Goal: Transaction & Acquisition: Purchase product/service

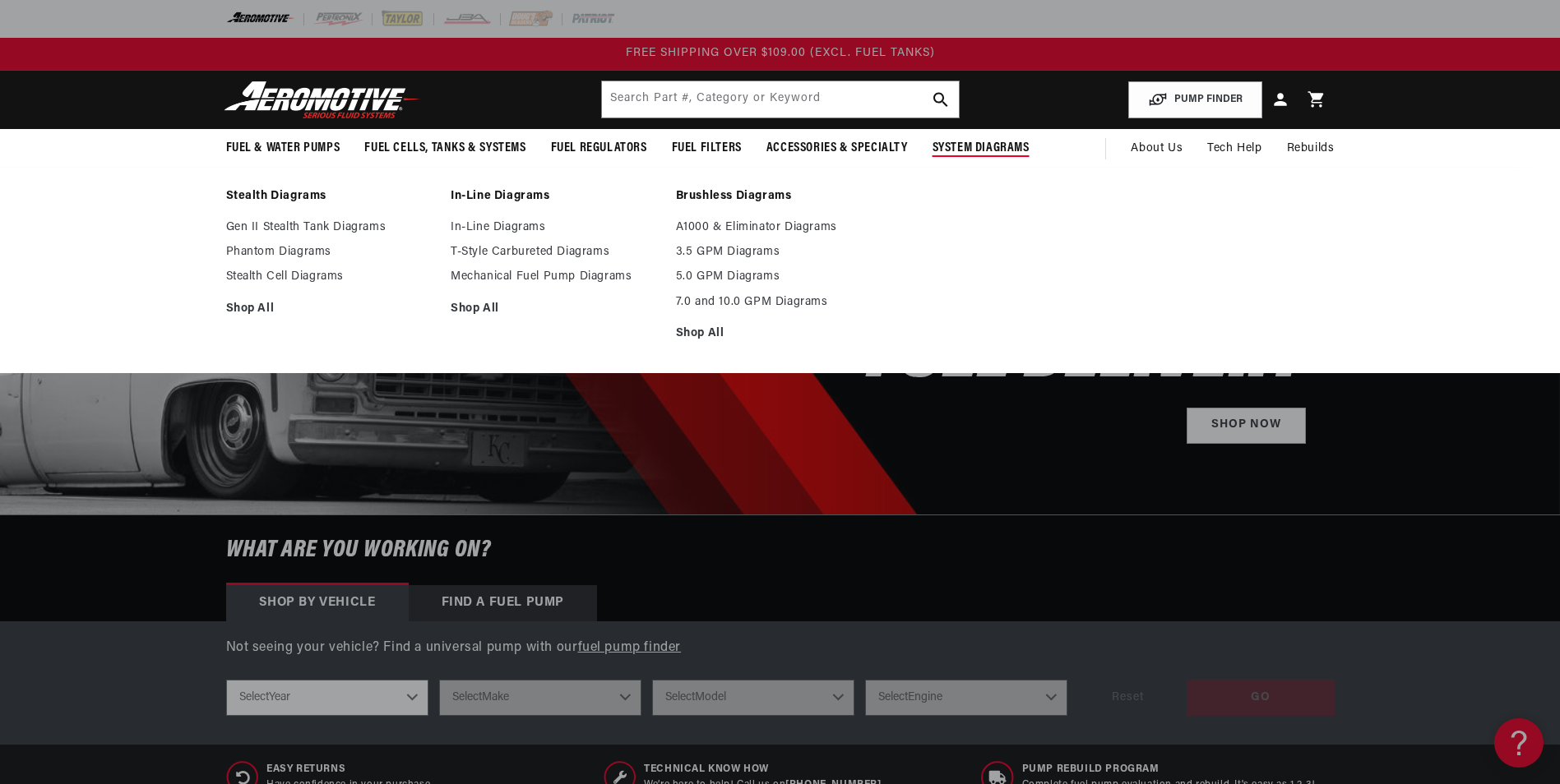
click at [984, 145] on span "System Diagrams" at bounding box center [980, 148] width 97 height 17
click at [968, 154] on span "System Diagrams" at bounding box center [980, 148] width 97 height 17
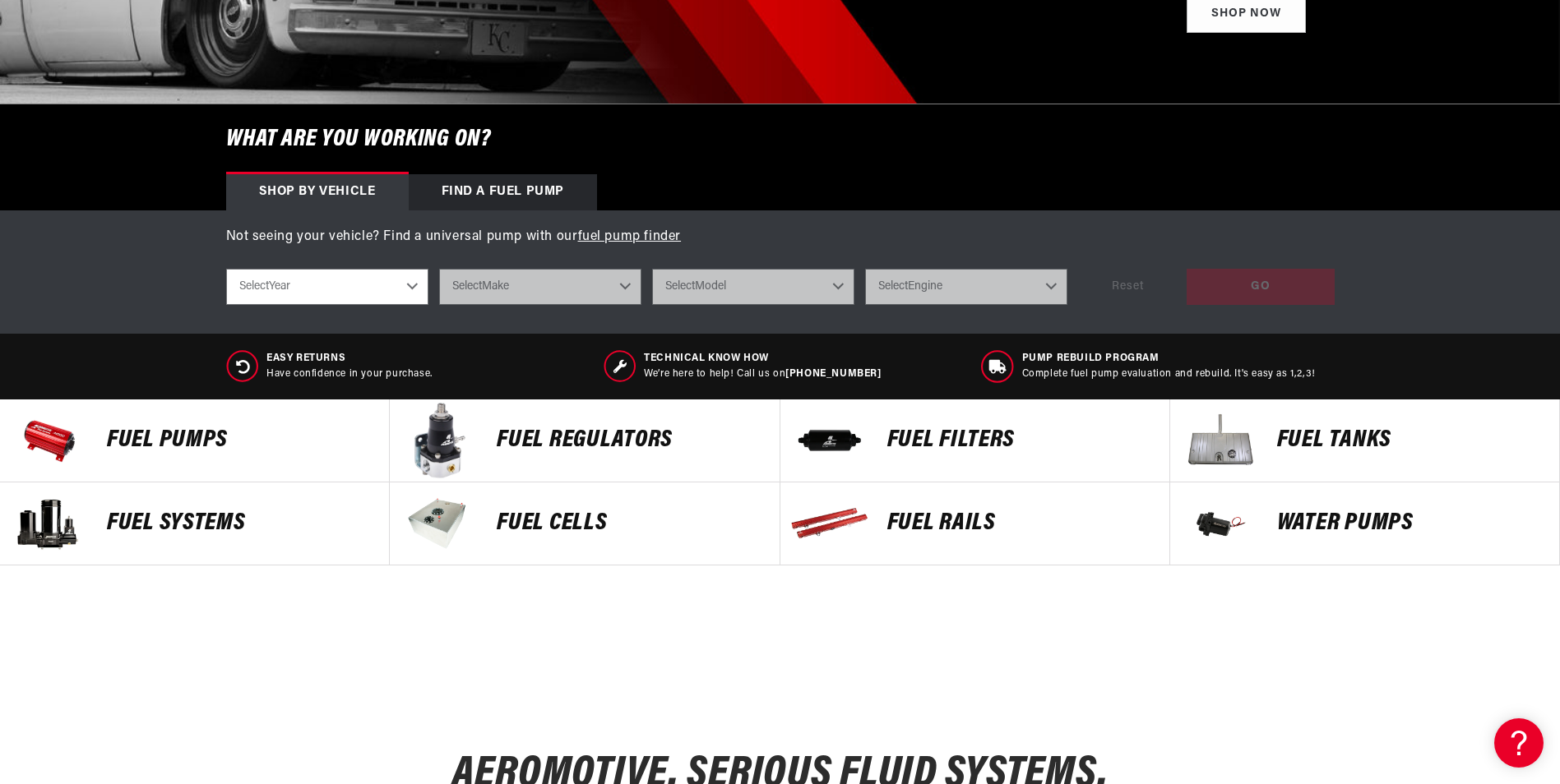
scroll to position [329, 0]
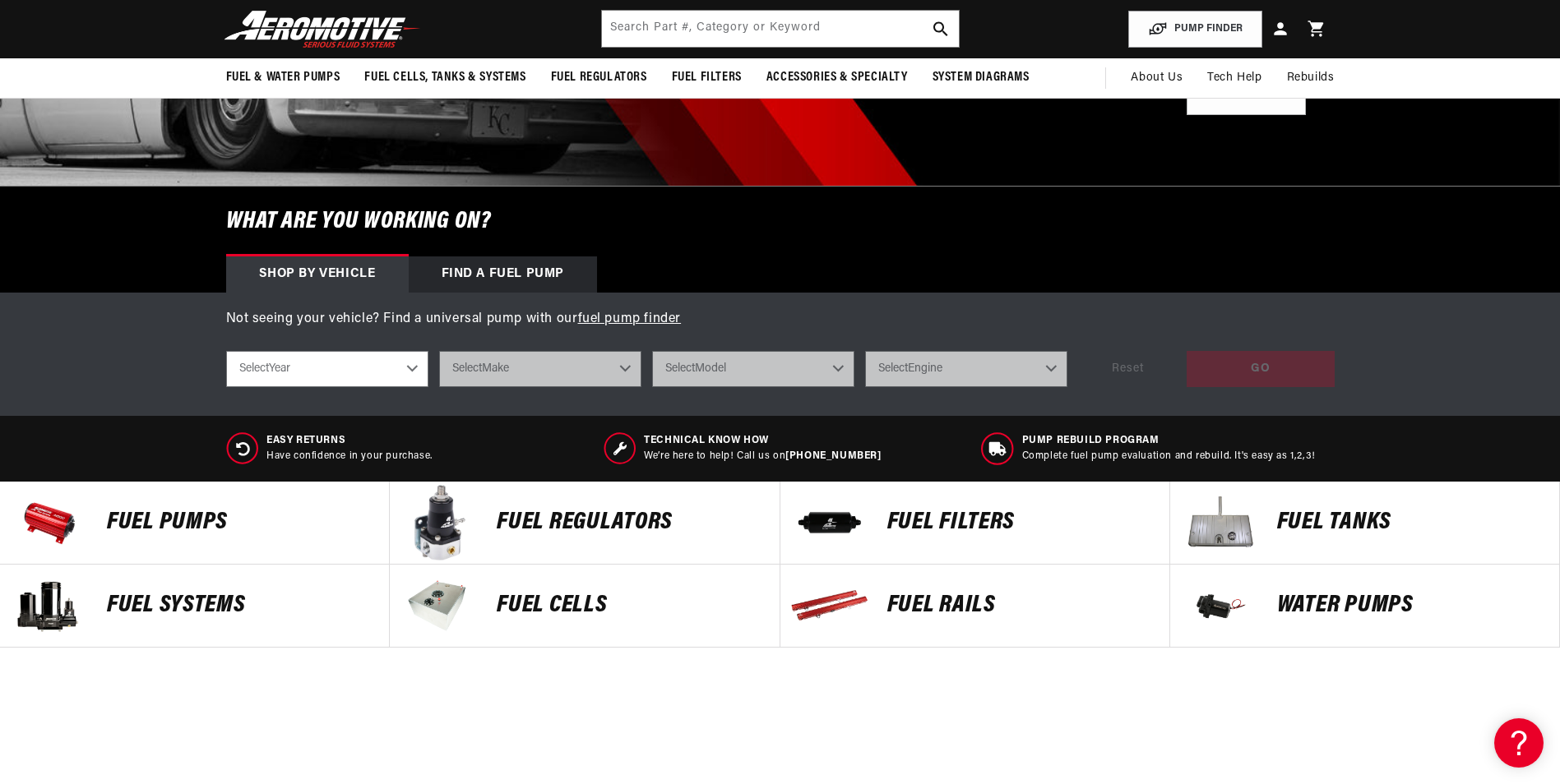
click at [409, 367] on select "Select Year 2023 2022 2021 2020 2019 2018 2017 2016 2015 2014 2013 2012 2011 20…" at bounding box center [327, 368] width 202 height 36
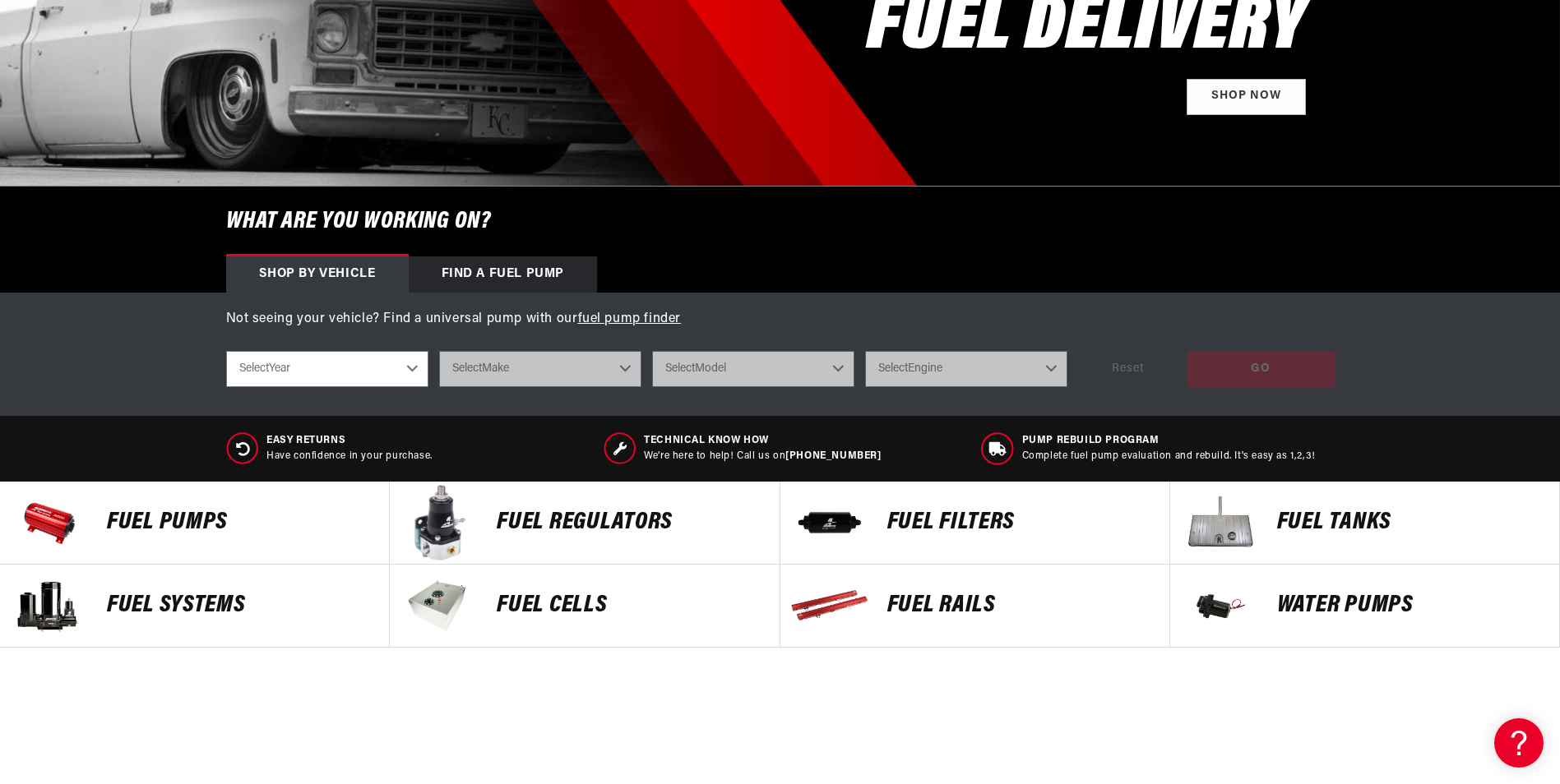
scroll to position [0, 0]
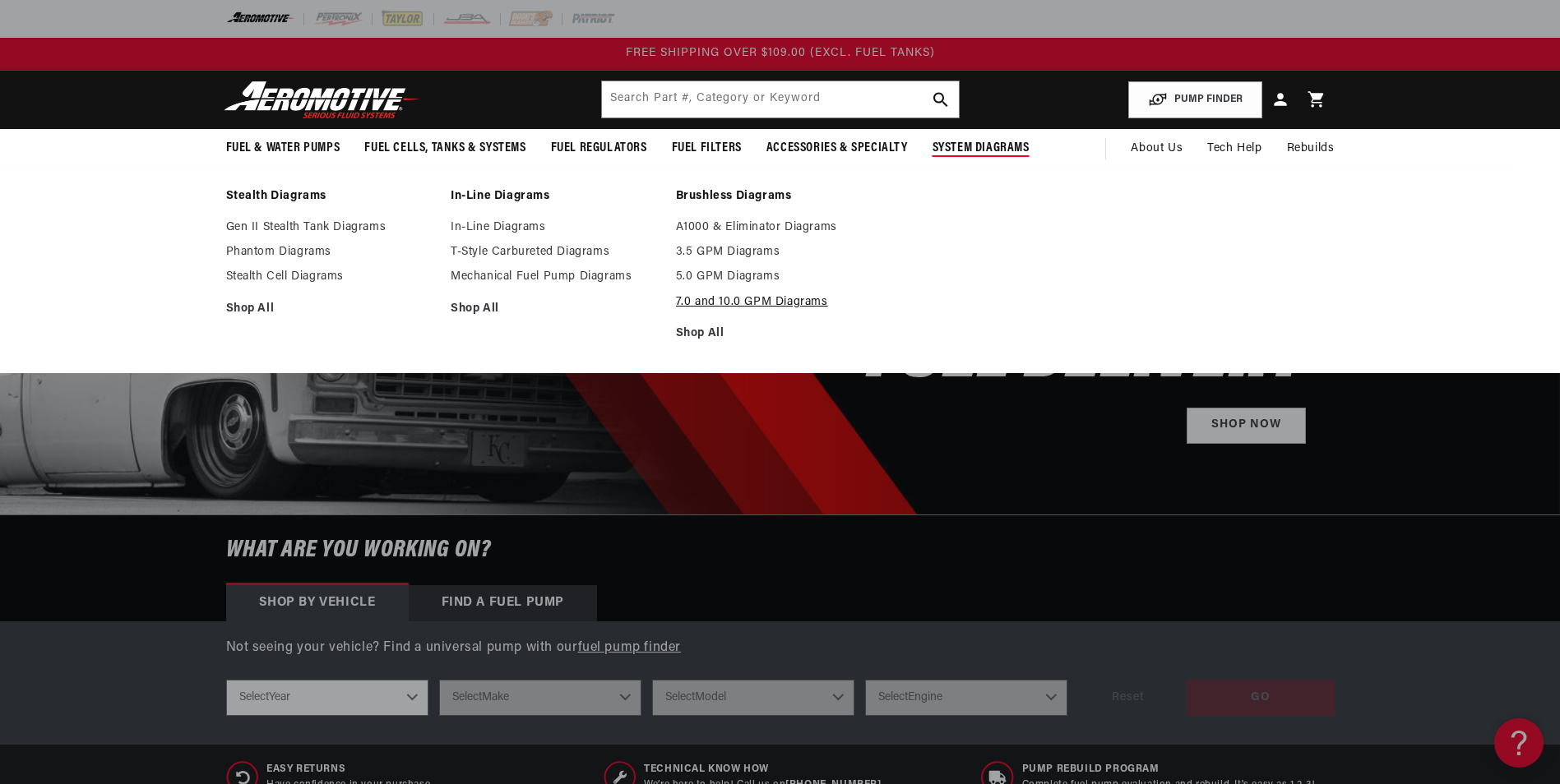
click at [743, 297] on link "7.0 and 10.0 GPM Diagrams" at bounding box center [780, 302] width 209 height 15
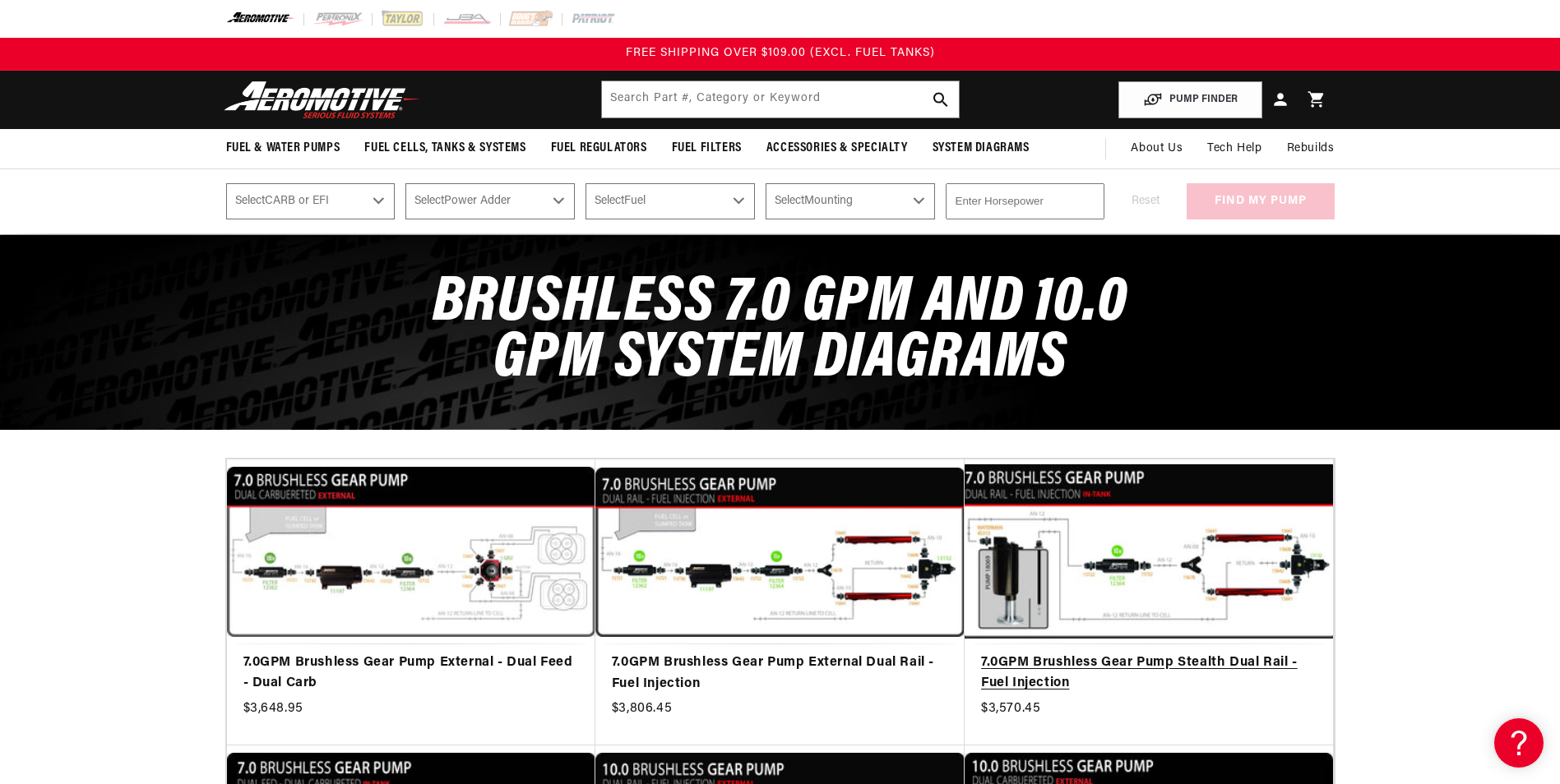
click at [1148, 652] on link "7.0GPM Brushless Gear Pump Stealth Dual Rail - Fuel Injection" at bounding box center [1148, 673] width 335 height 42
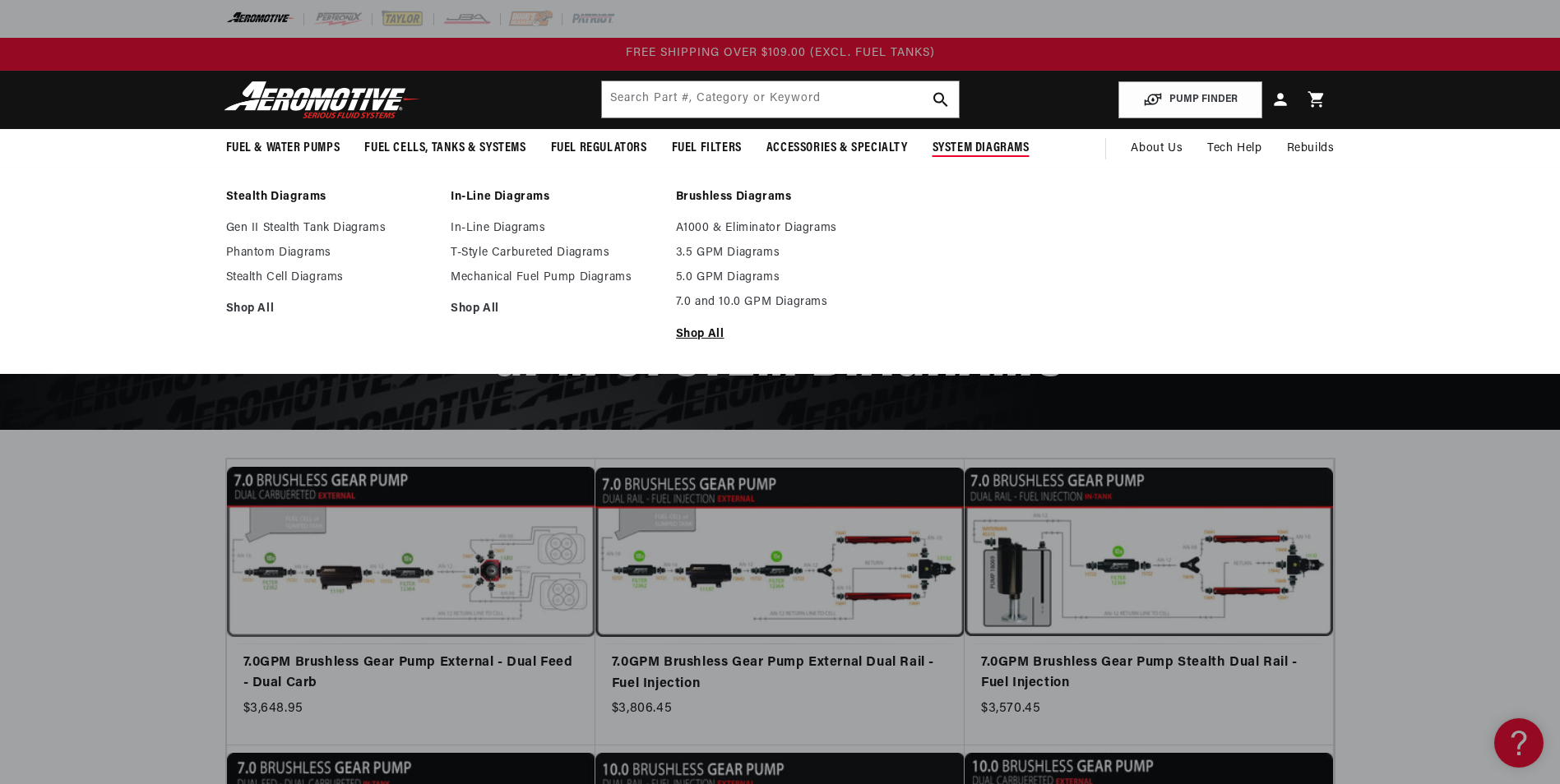
click at [701, 339] on link "Shop All" at bounding box center [780, 335] width 209 height 15
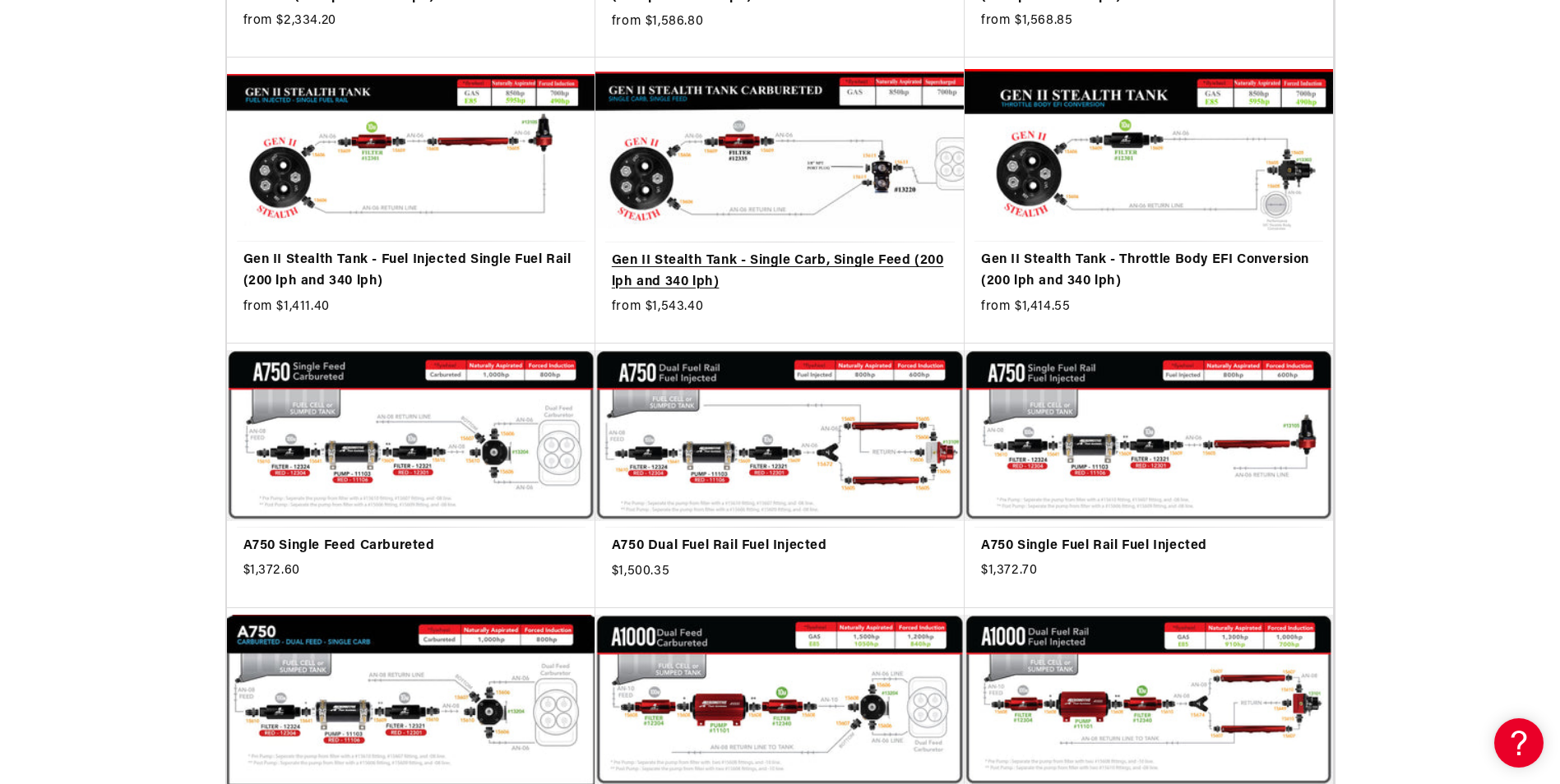
scroll to position [740, 0]
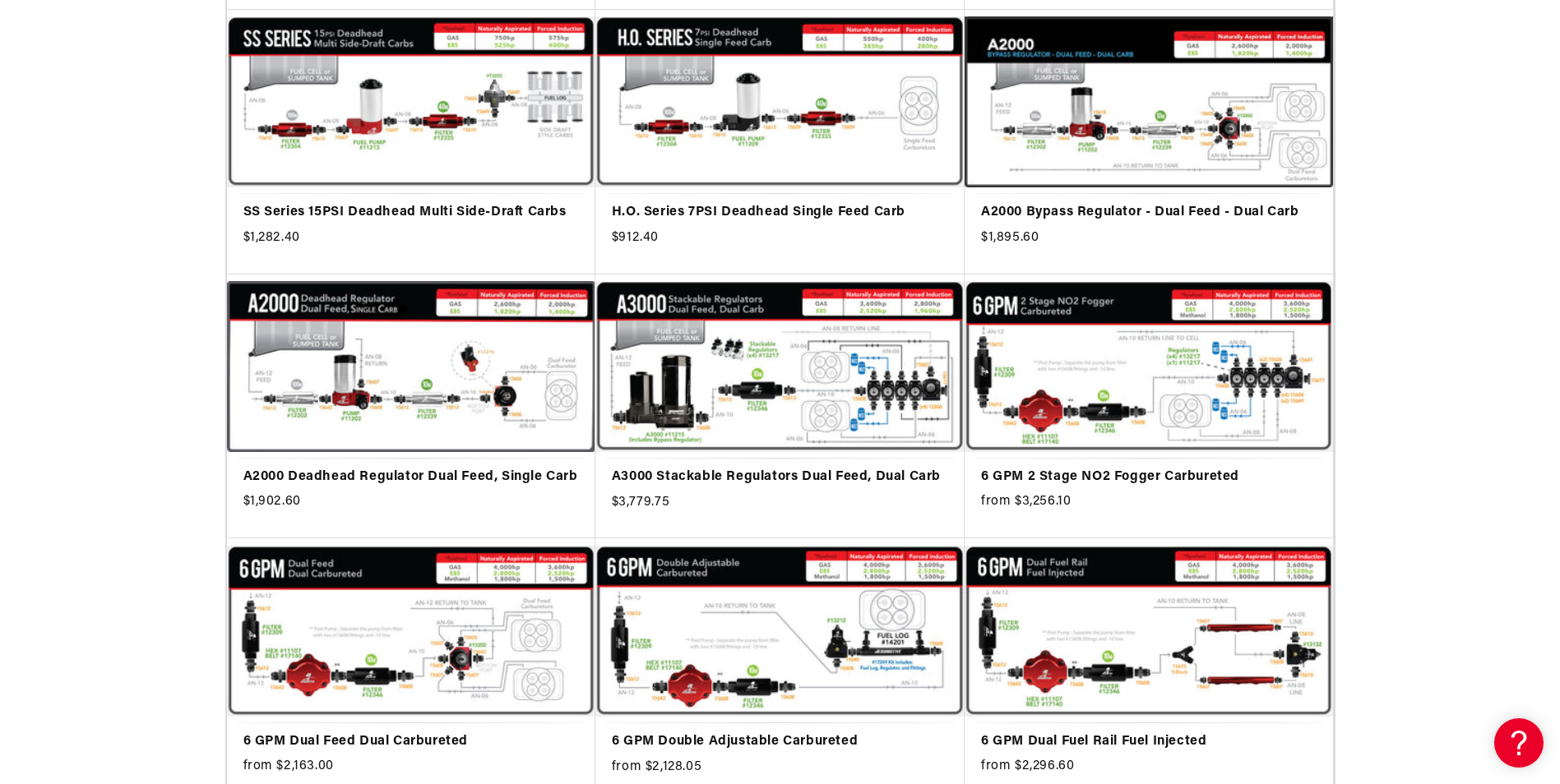
scroll to position [3781, 0]
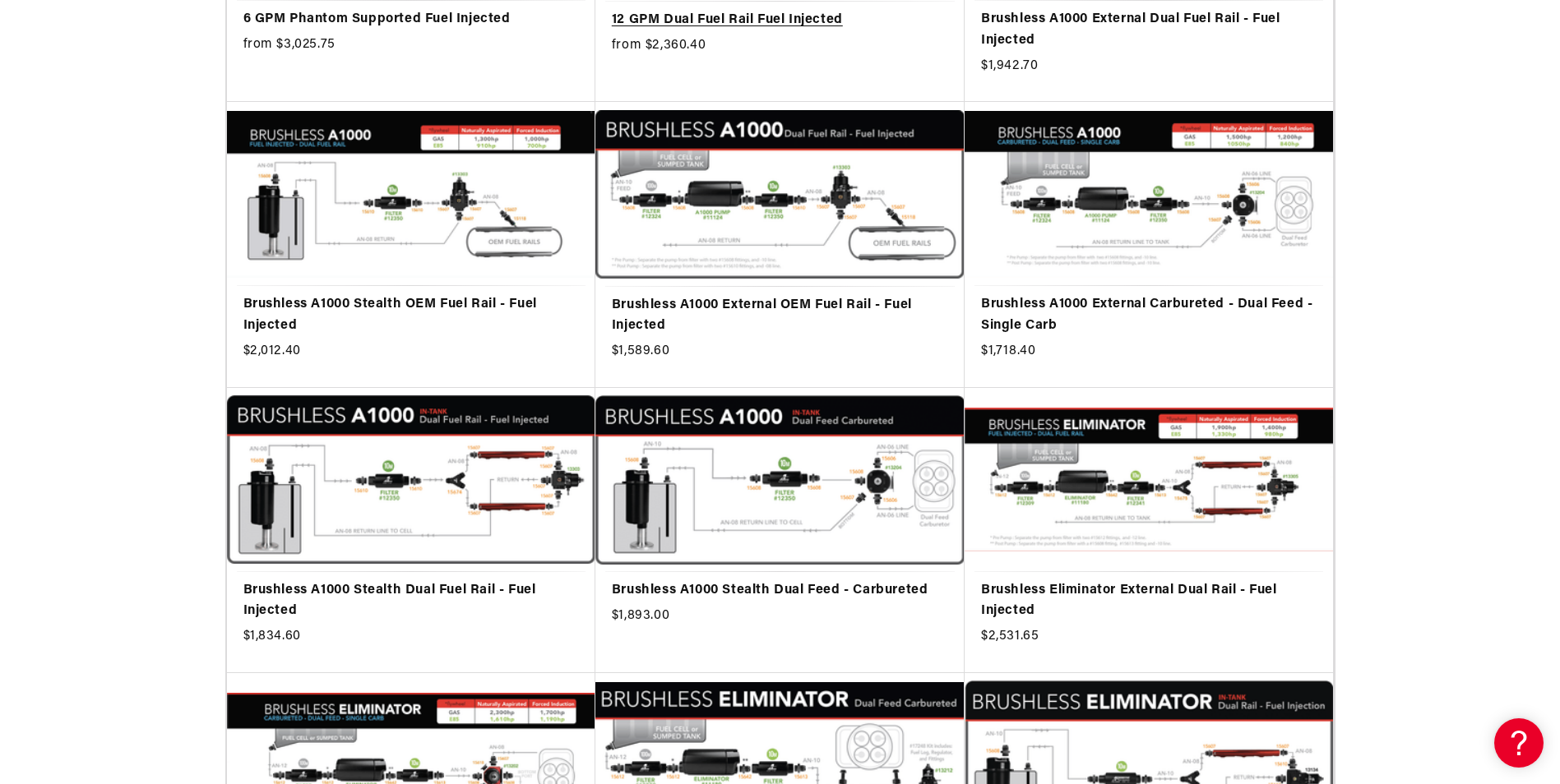
scroll to position [4931, 0]
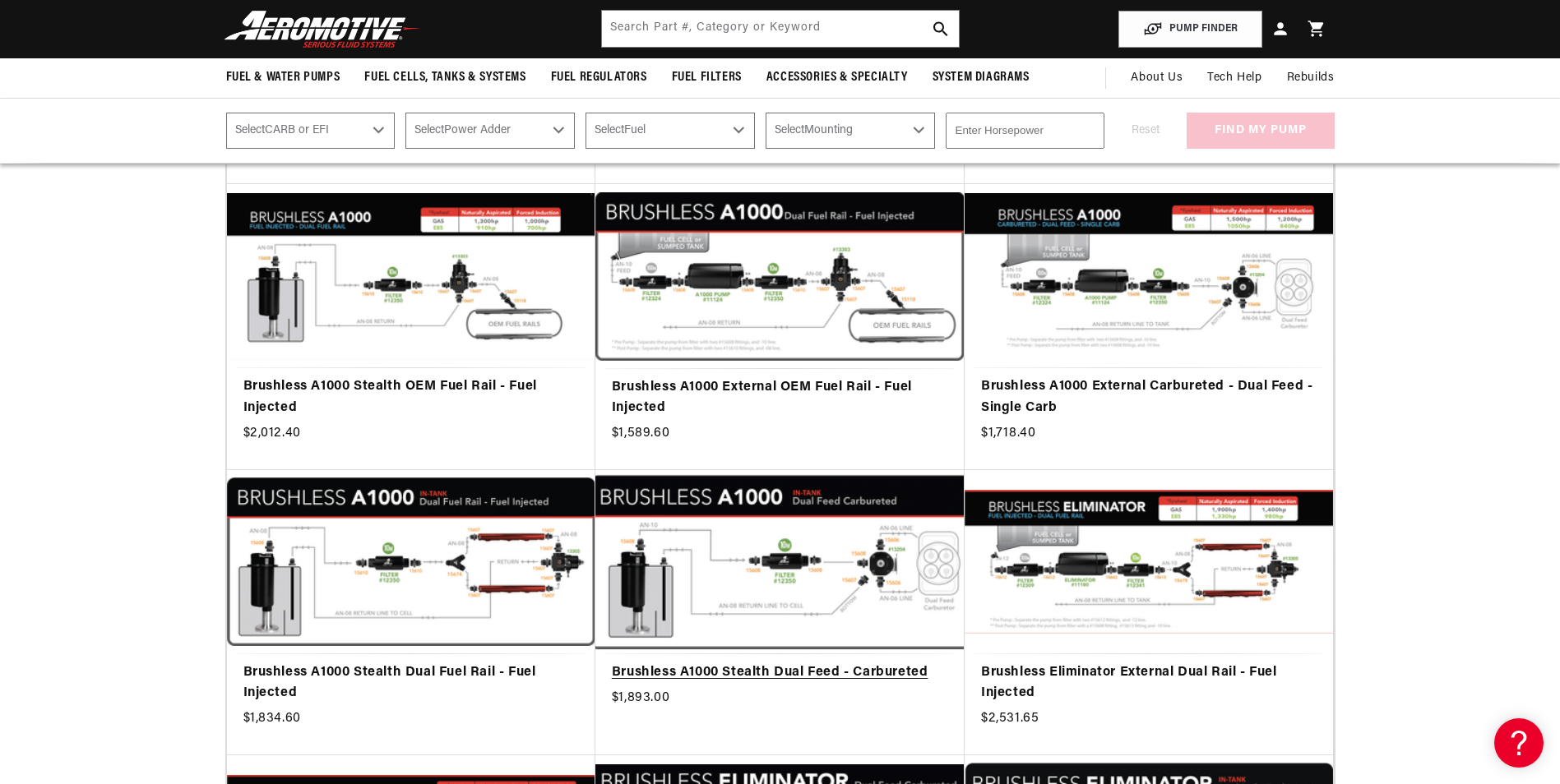
scroll to position [4274, 0]
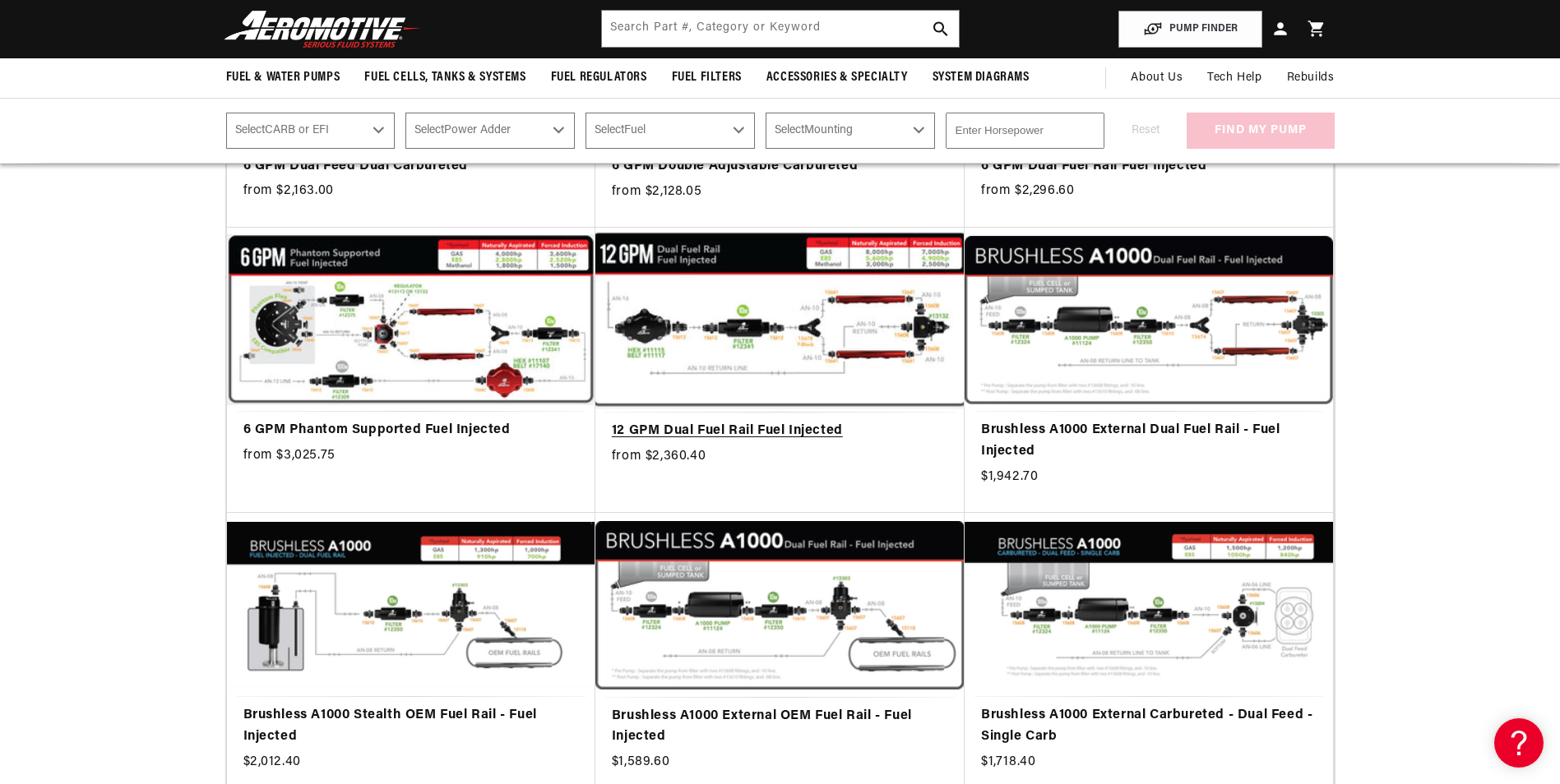
click at [723, 421] on link "12 GPM Dual Fuel Rail Fuel Injected" at bounding box center [780, 431] width 336 height 21
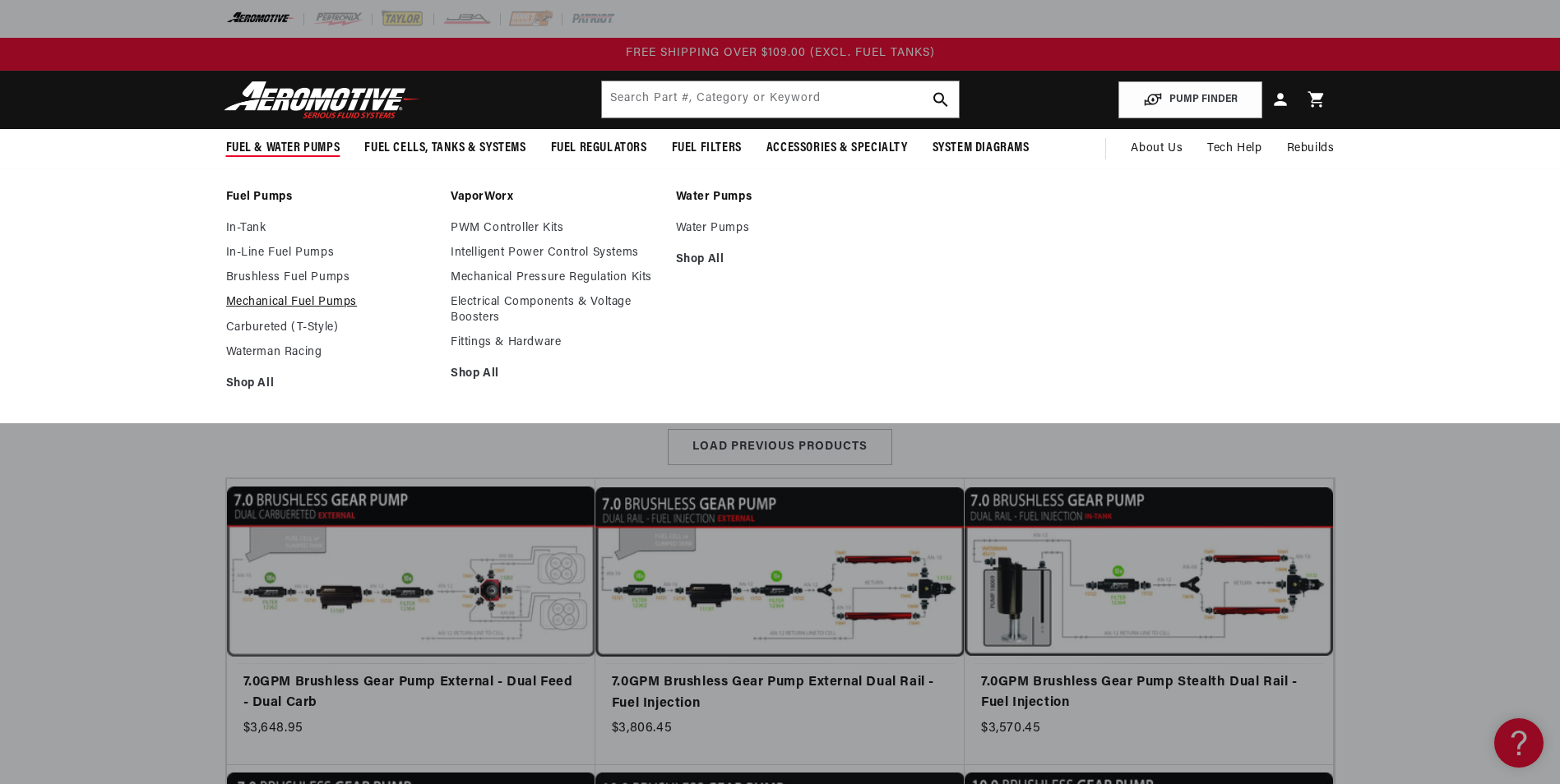
click at [281, 296] on link "Mechanical Fuel Pumps" at bounding box center [330, 302] width 209 height 15
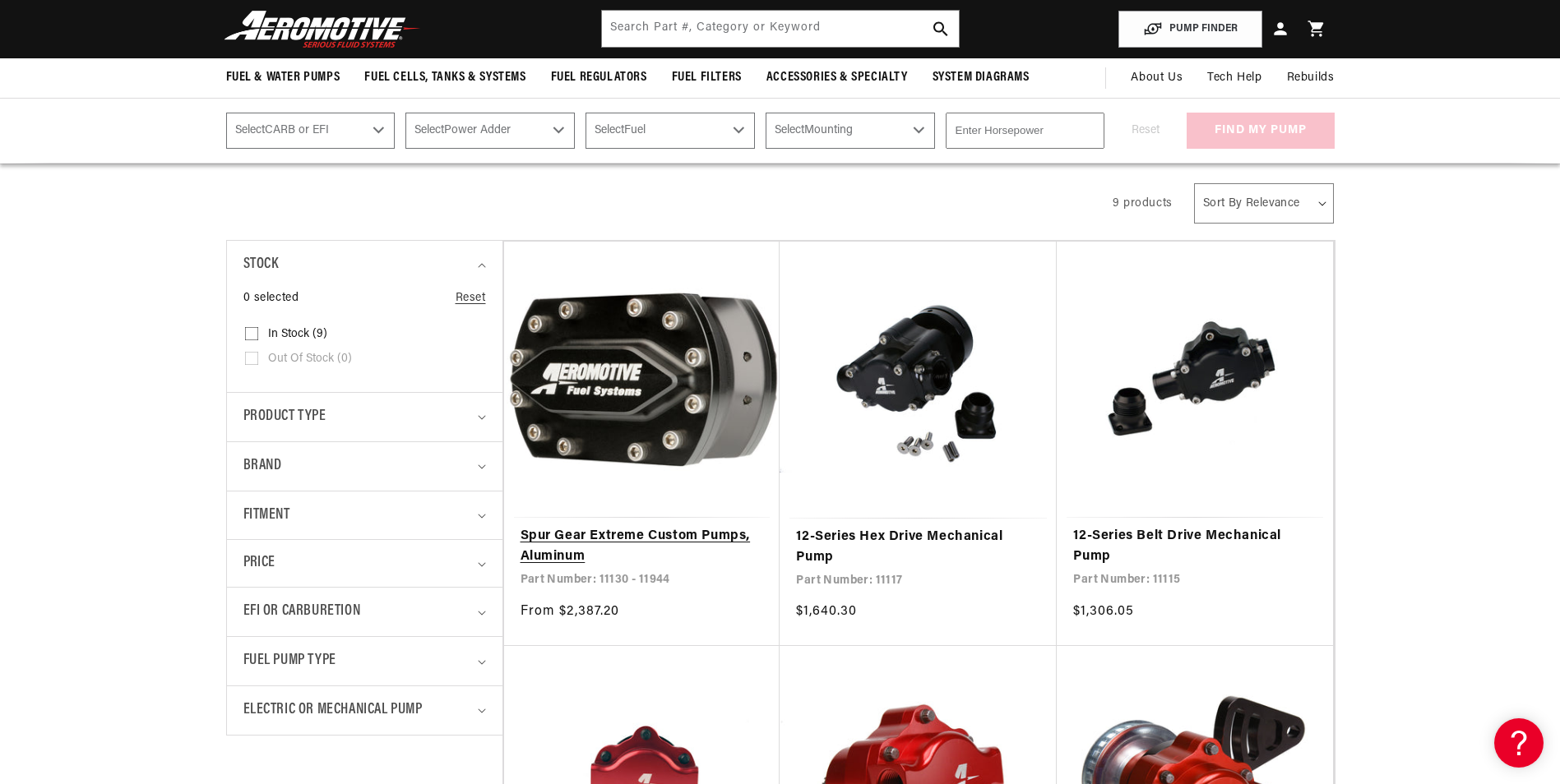
scroll to position [329, 0]
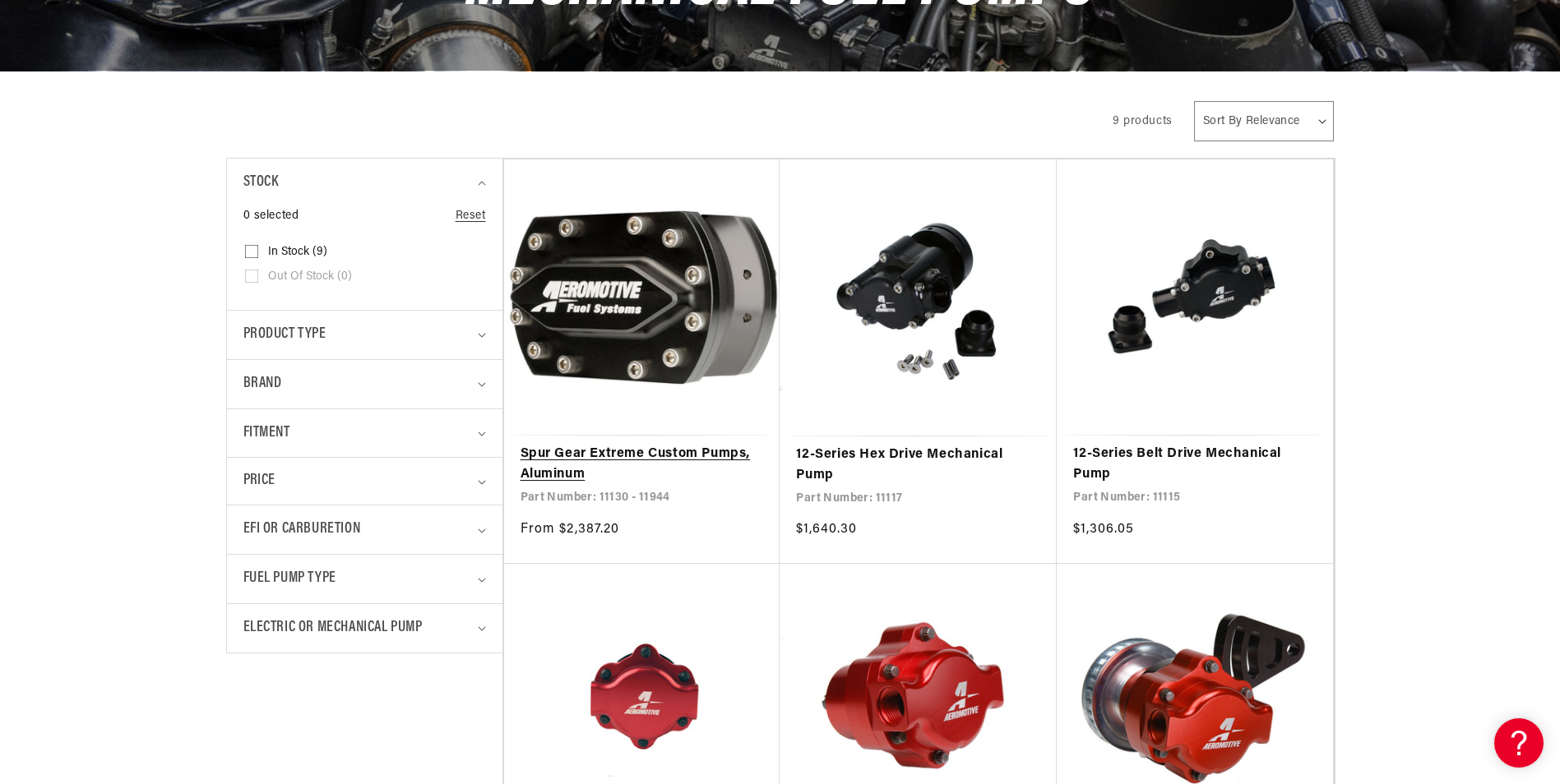
click at [625, 459] on link "Spur Gear Extreme Custom Pumps, Aluminum" at bounding box center [642, 465] width 243 height 42
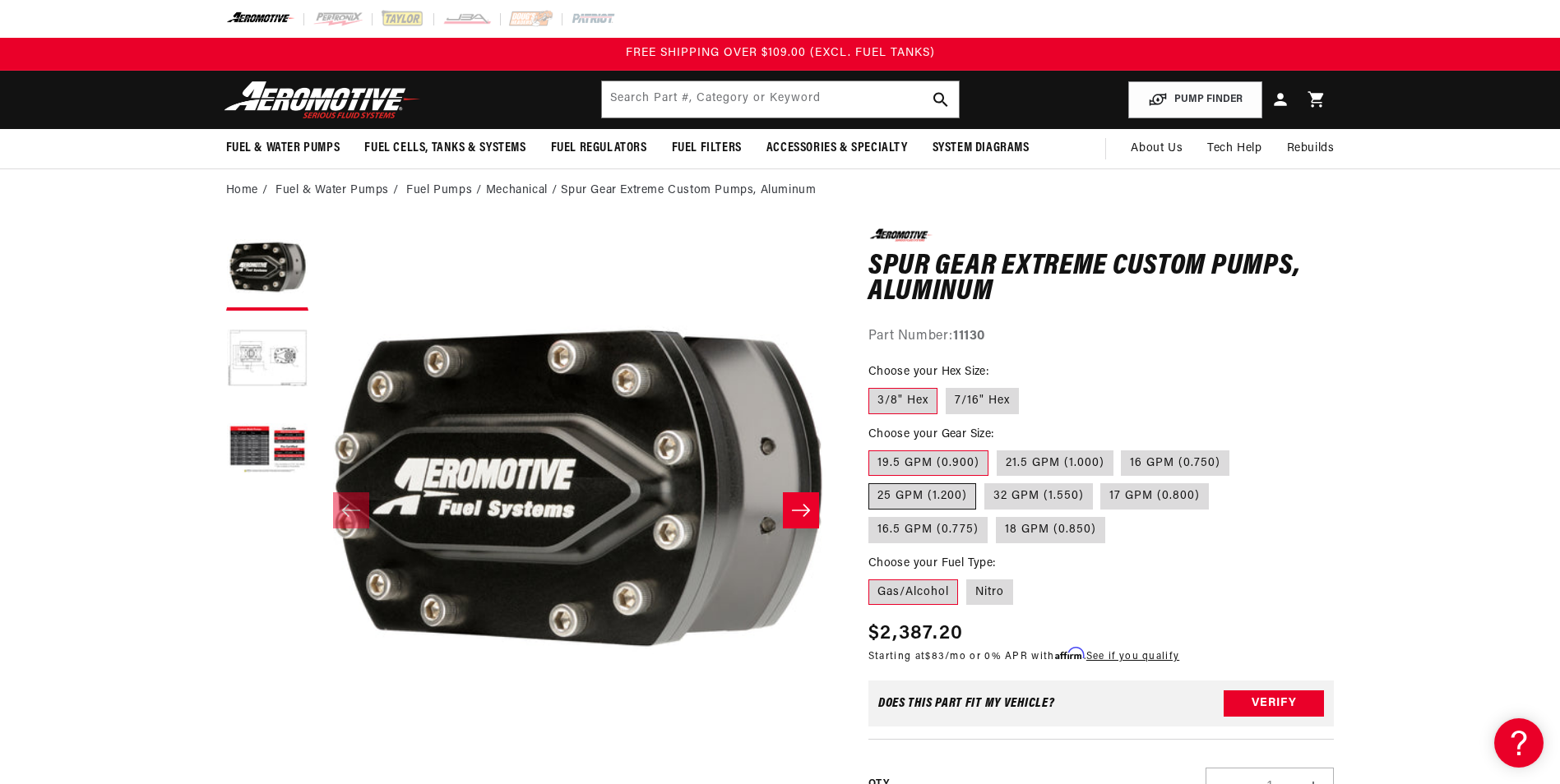
click at [925, 500] on label "25 GPM (1.200)" at bounding box center [921, 496] width 107 height 26
click at [1237, 448] on input "25 GPM (1.200)" at bounding box center [1237, 447] width 1 height 1
radio input "true"
click at [807, 514] on icon "Slide right" at bounding box center [800, 509] width 19 height 16
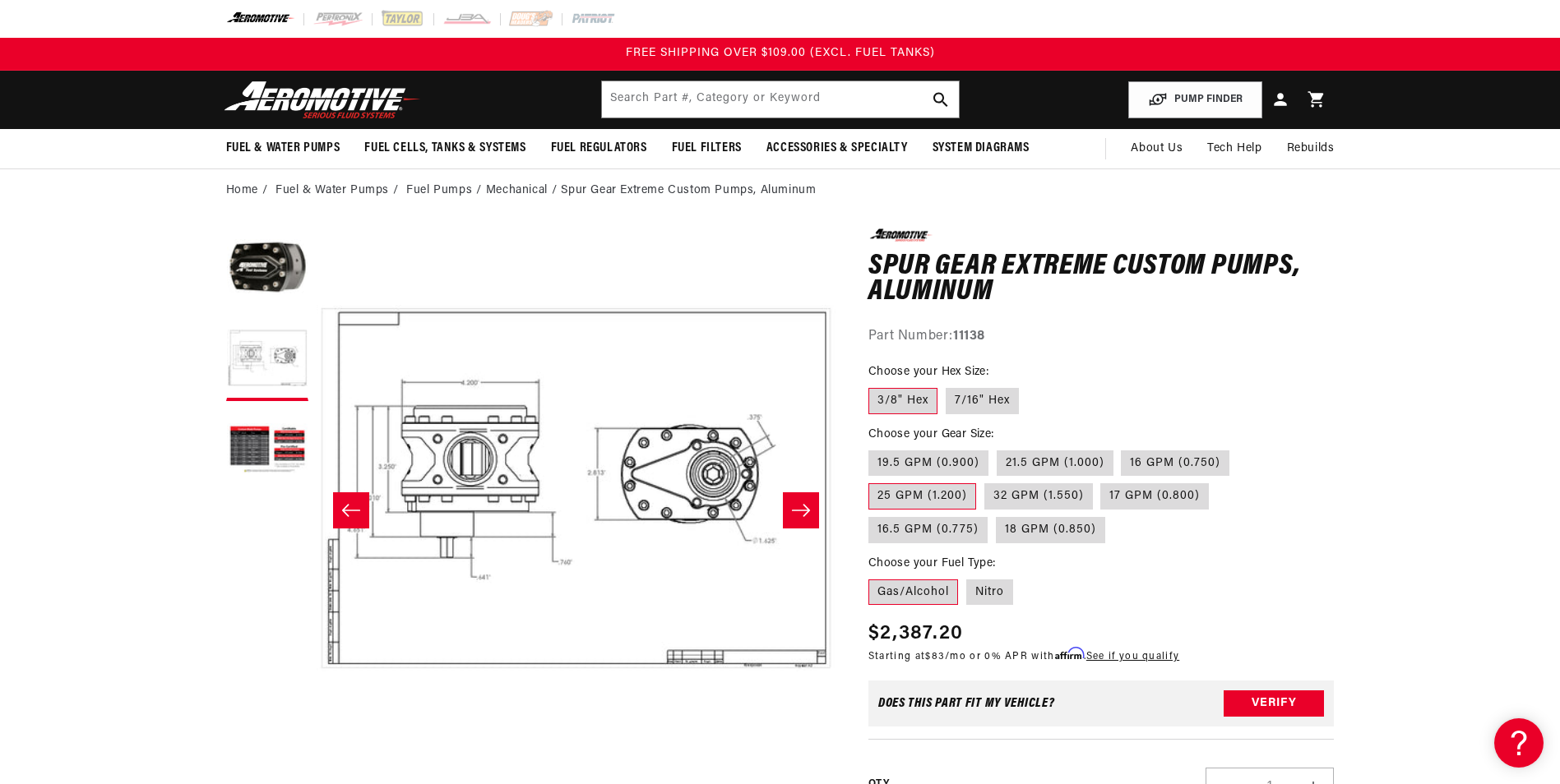
click at [793, 515] on icon "Slide right" at bounding box center [800, 509] width 19 height 16
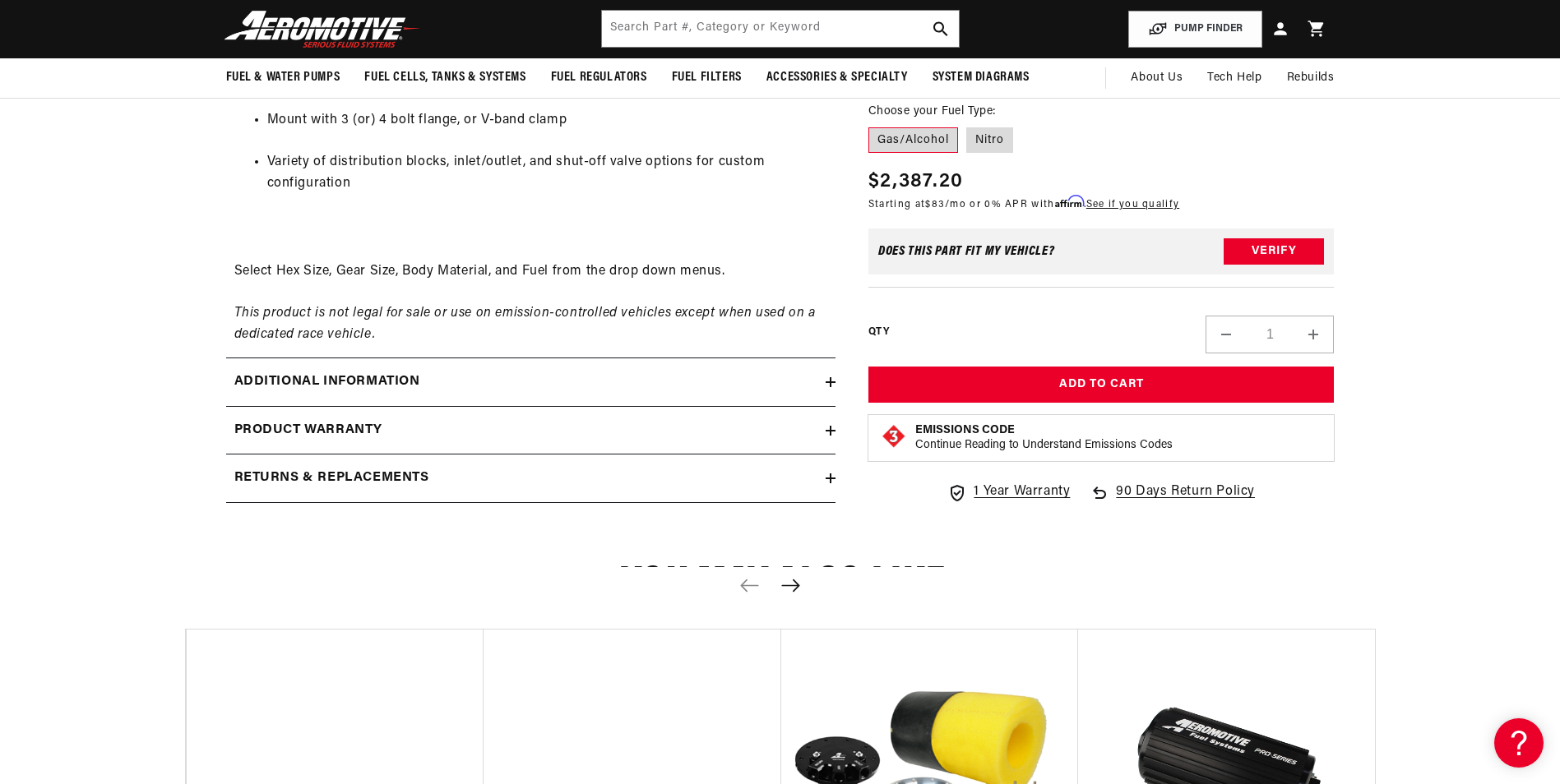
scroll to position [904, 0]
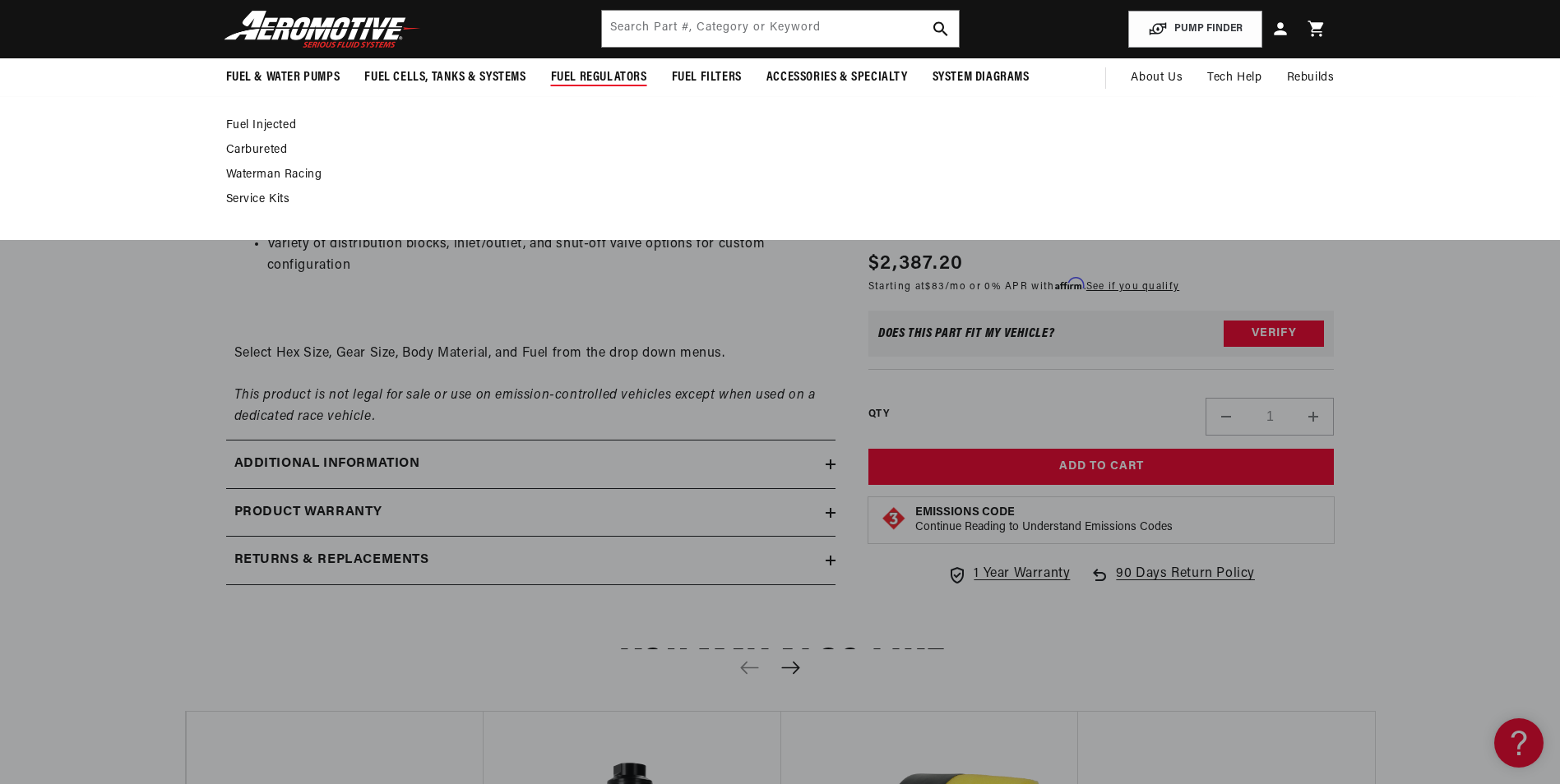
click at [588, 72] on span "Fuel Regulators" at bounding box center [599, 78] width 96 height 17
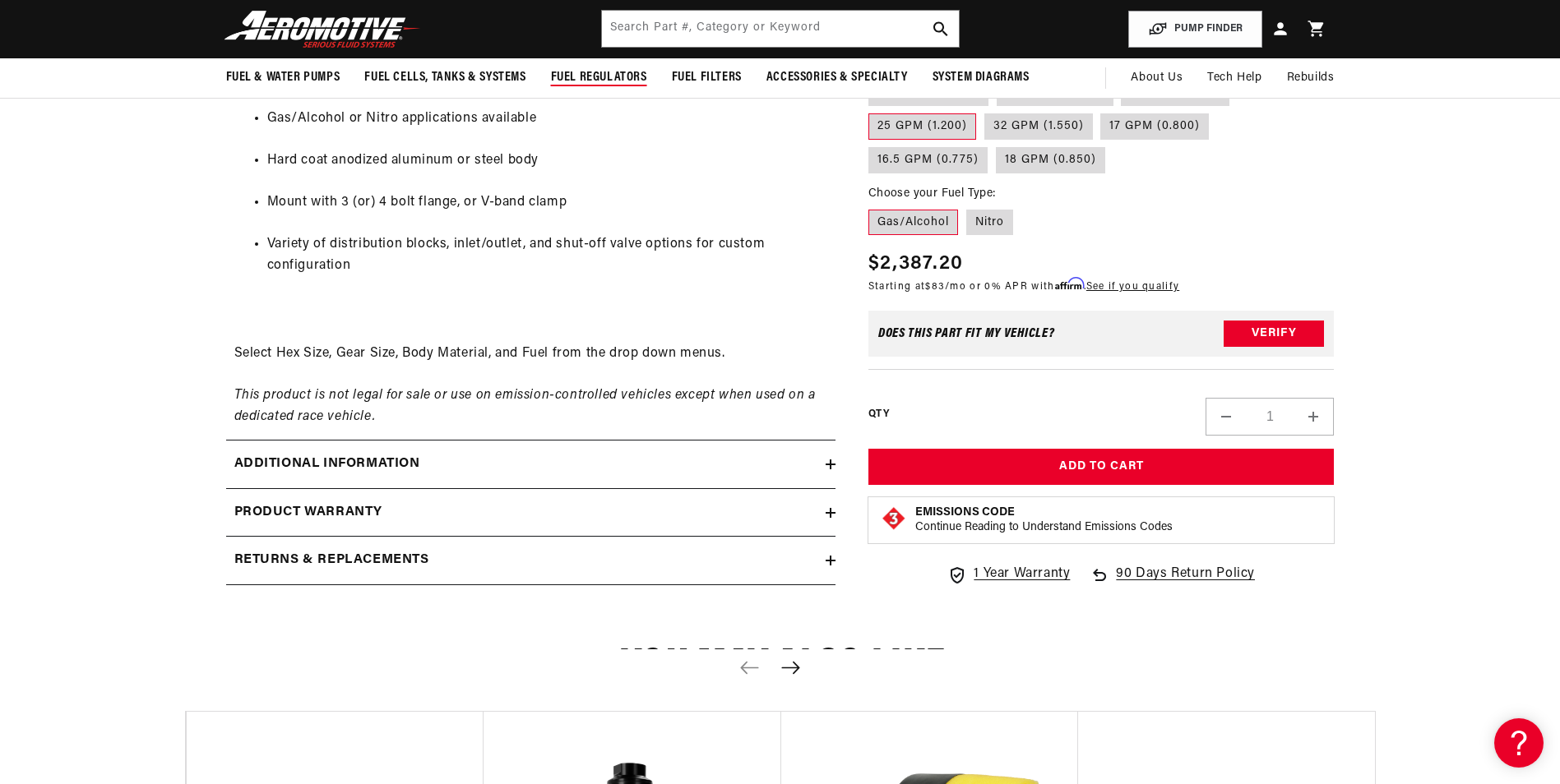
click at [588, 76] on span "Fuel Regulators" at bounding box center [599, 78] width 96 height 17
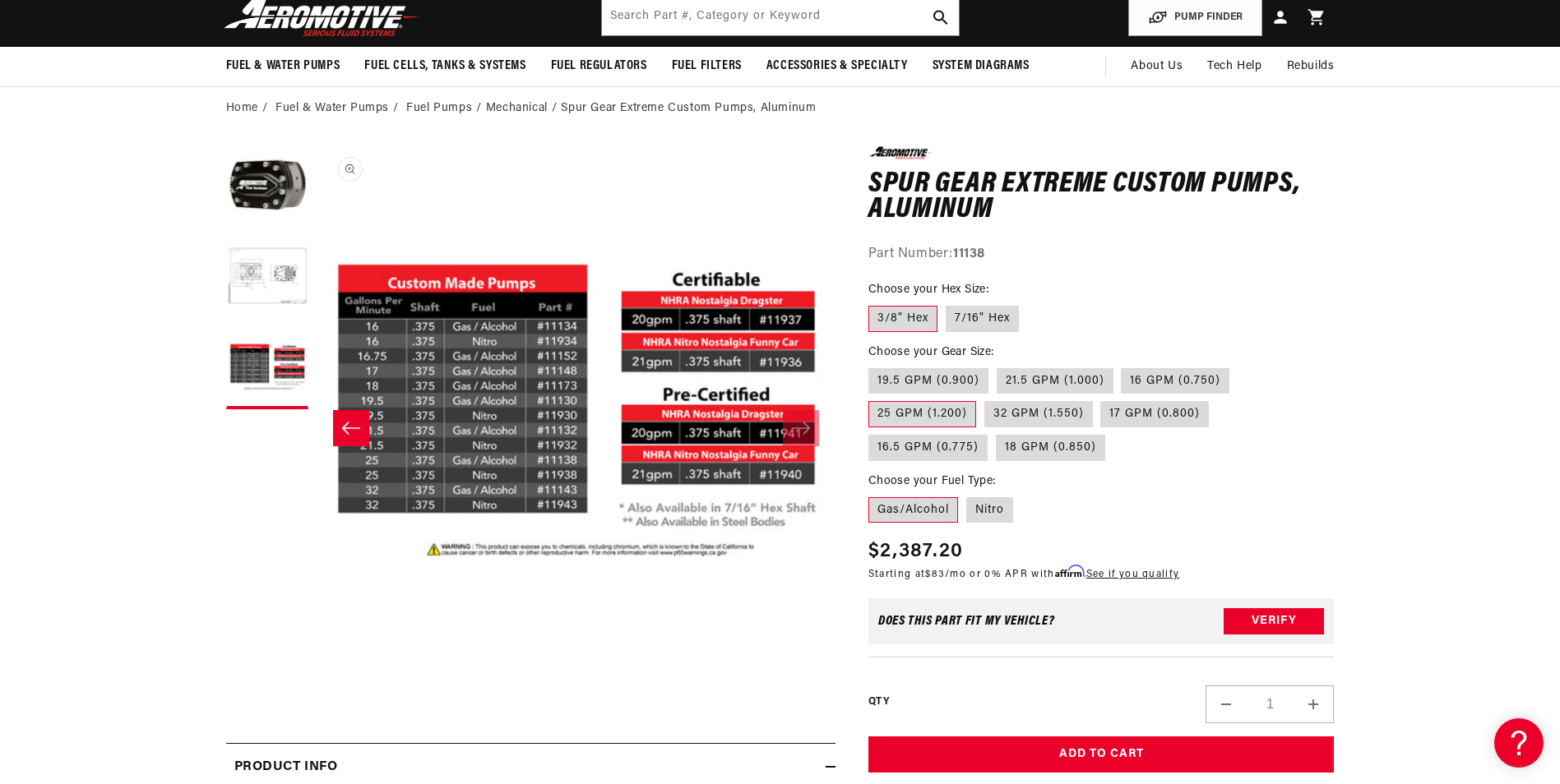
scroll to position [0, 0]
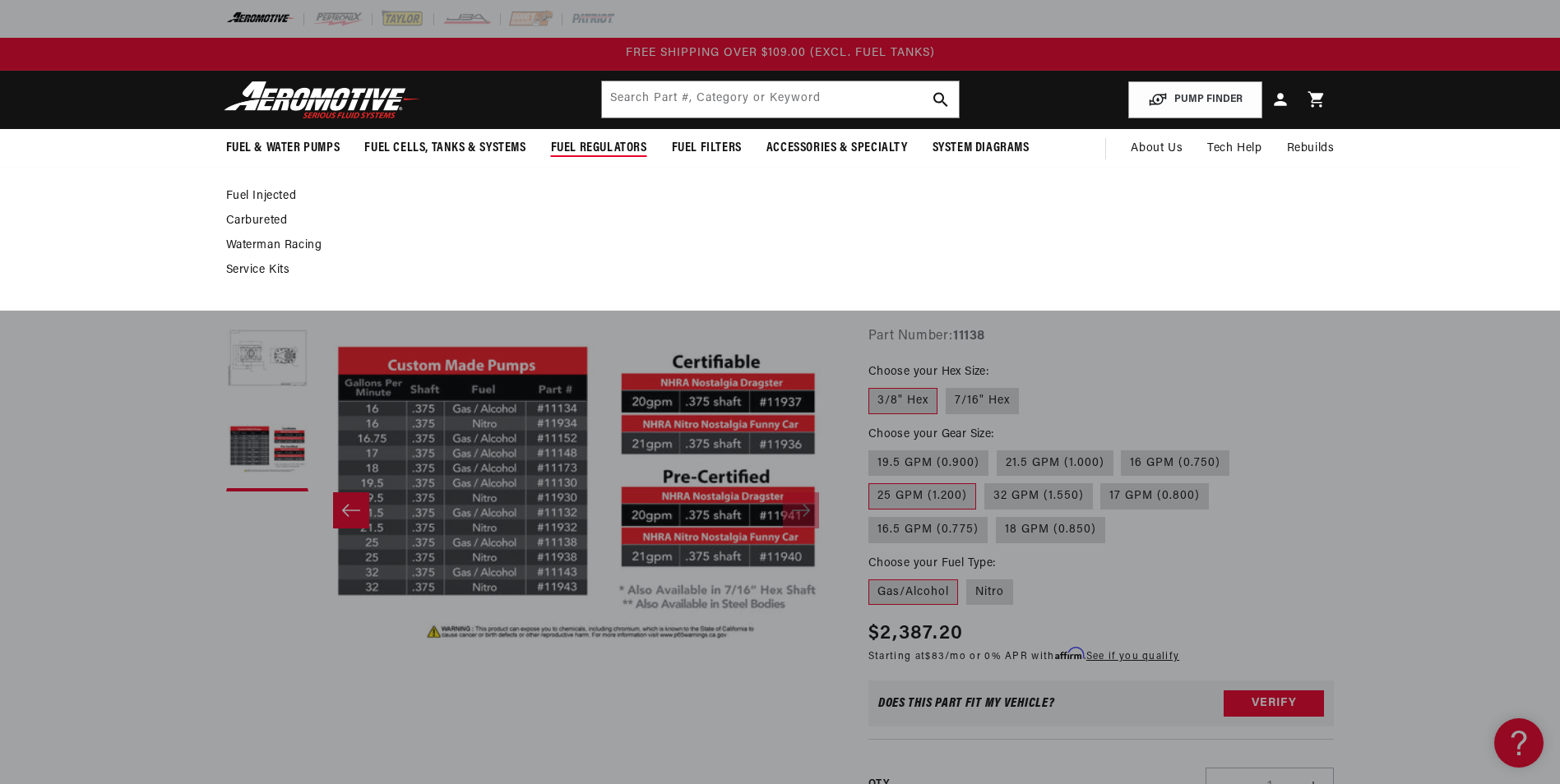
click at [266, 193] on link "Fuel Injected" at bounding box center [772, 197] width 1092 height 15
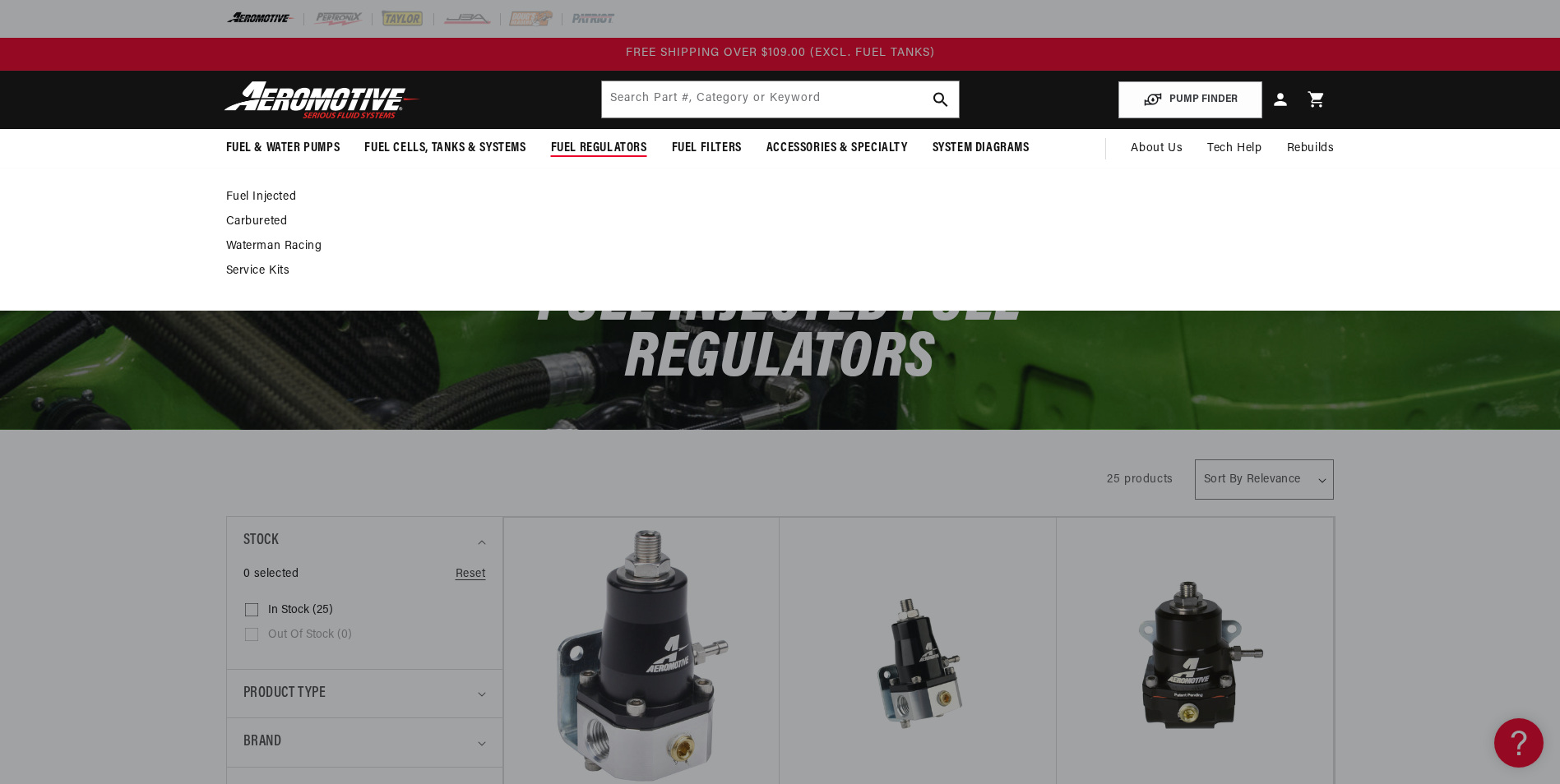
click at [283, 248] on link "Waterman Racing" at bounding box center [772, 247] width 1092 height 15
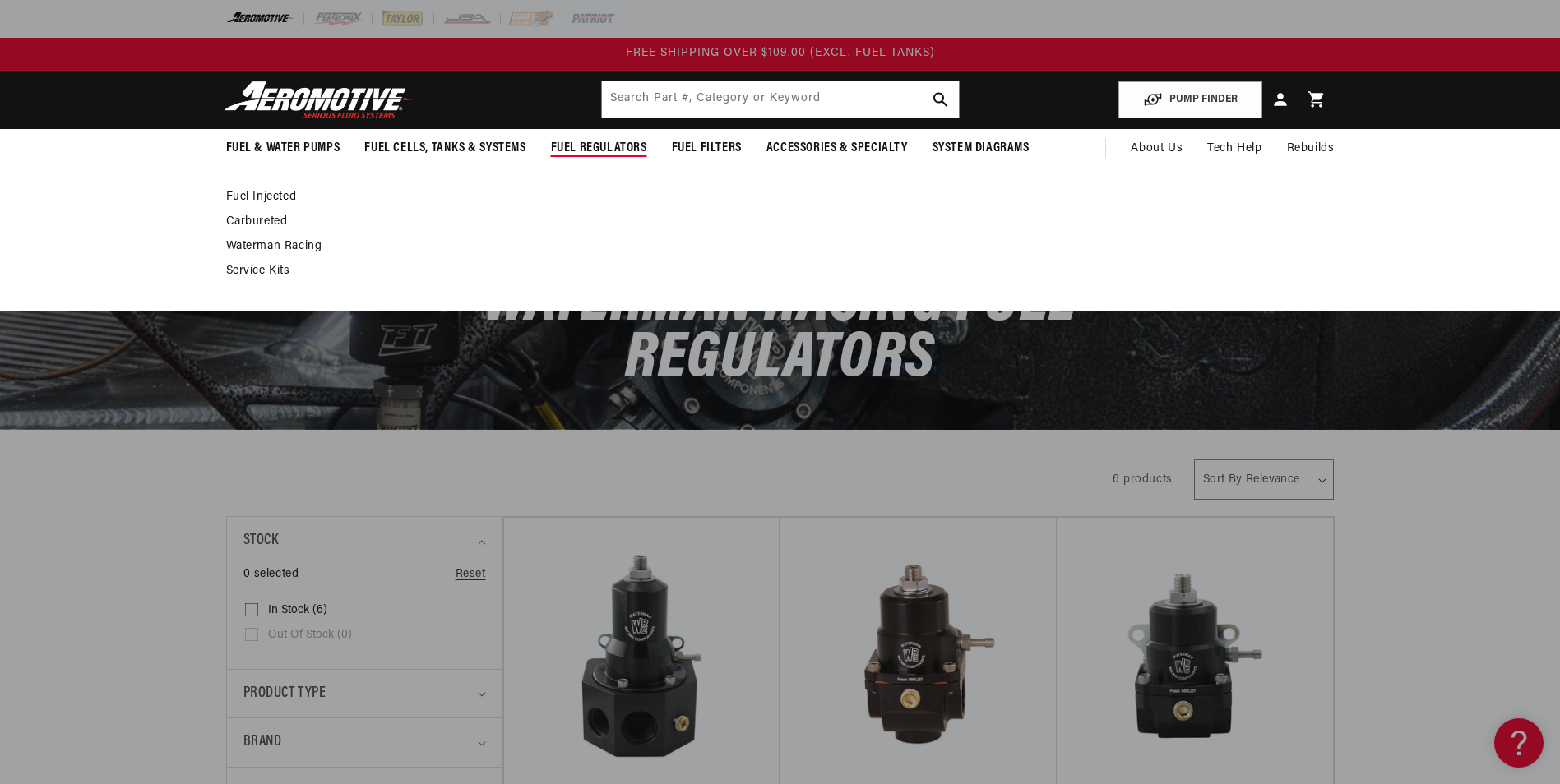
click at [270, 197] on link "Fuel Injected" at bounding box center [772, 198] width 1092 height 15
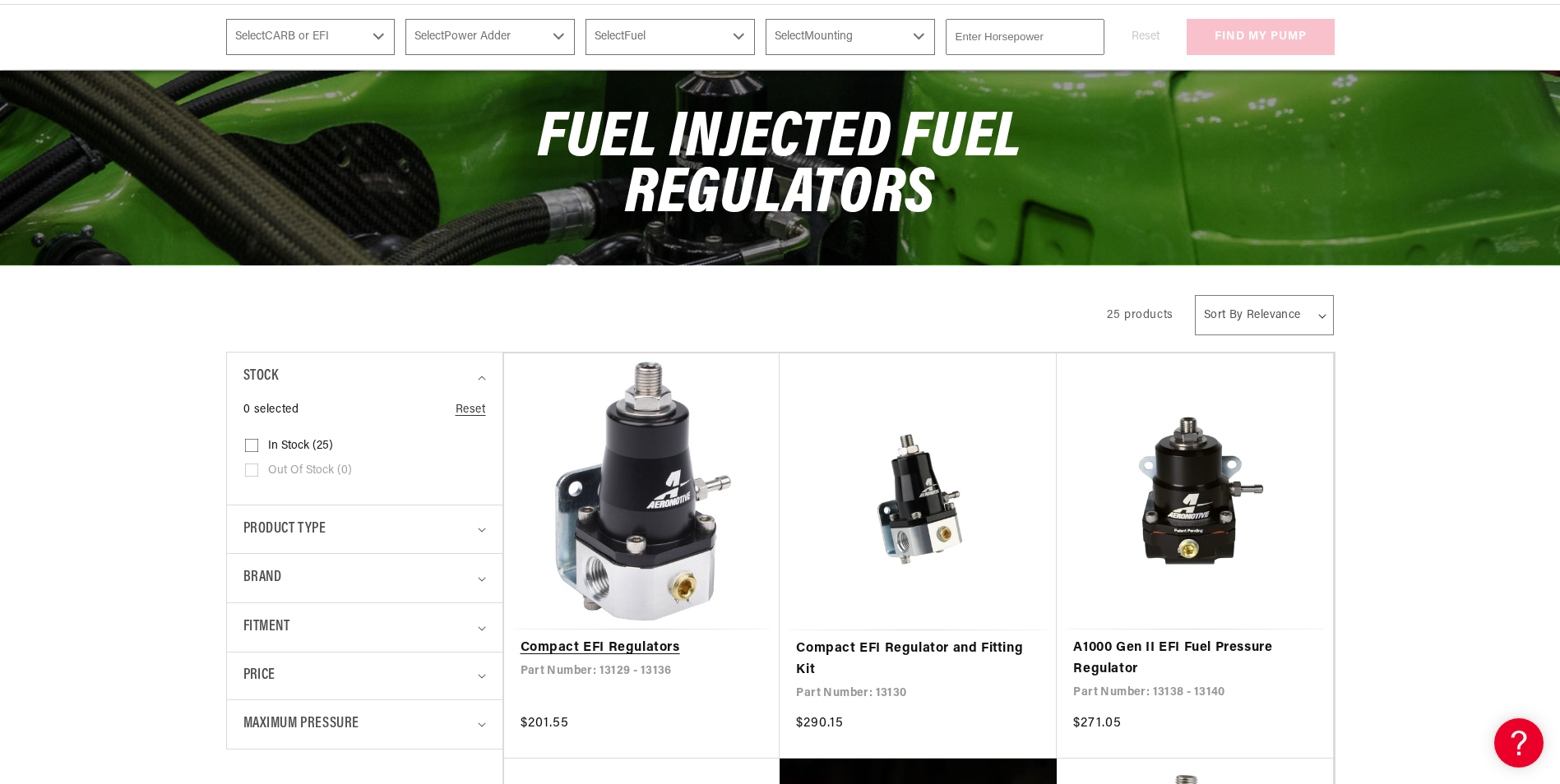
scroll to position [247, 0]
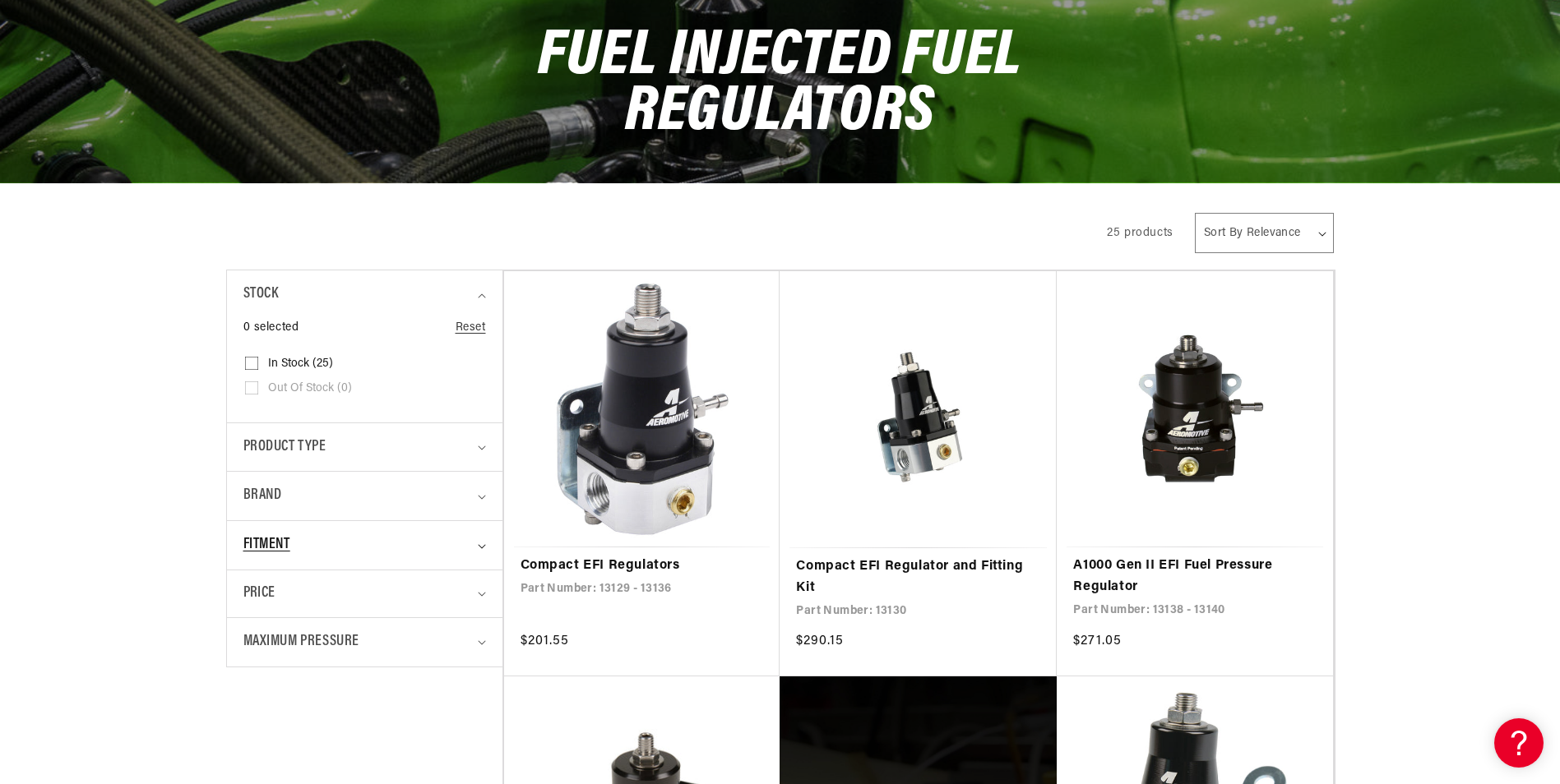
click at [268, 542] on span "Fitment" at bounding box center [266, 545] width 46 height 24
click at [253, 613] on input "Universal (20) Universal (20 products)" at bounding box center [252, 618] width 14 height 14
checkbox input "true"
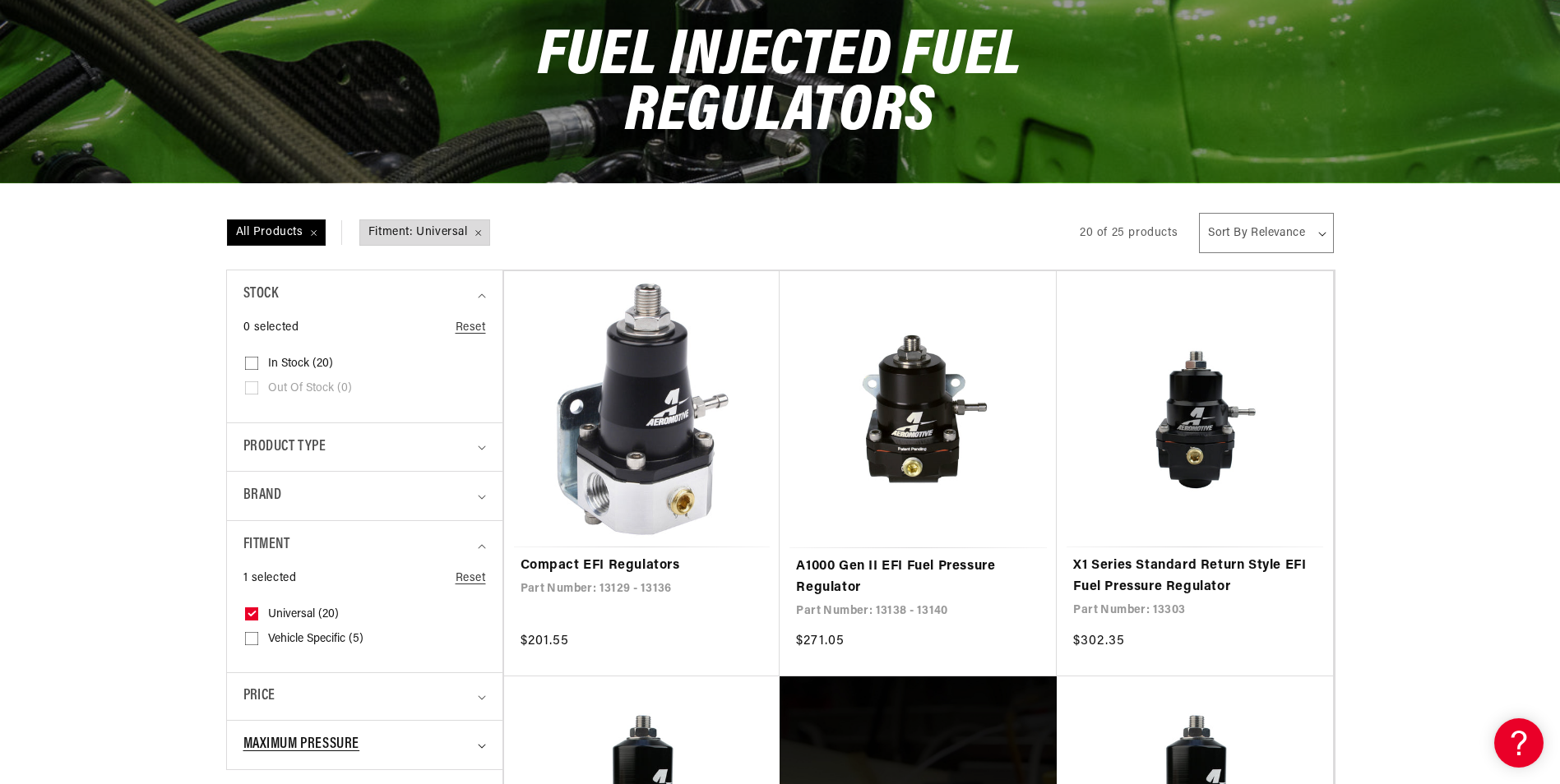
click at [349, 740] on span "Maximum Pressure" at bounding box center [302, 745] width 117 height 24
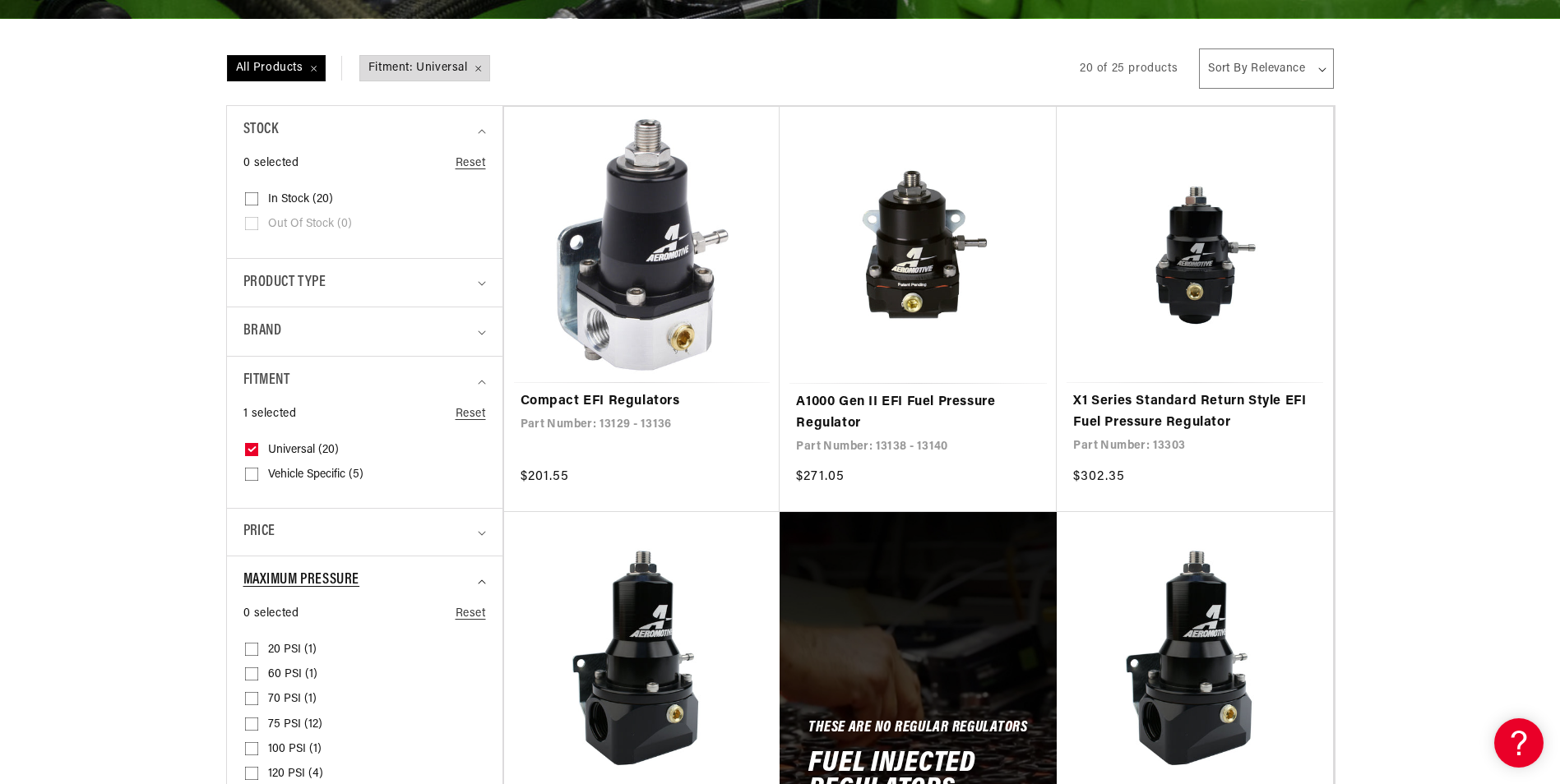
scroll to position [493, 0]
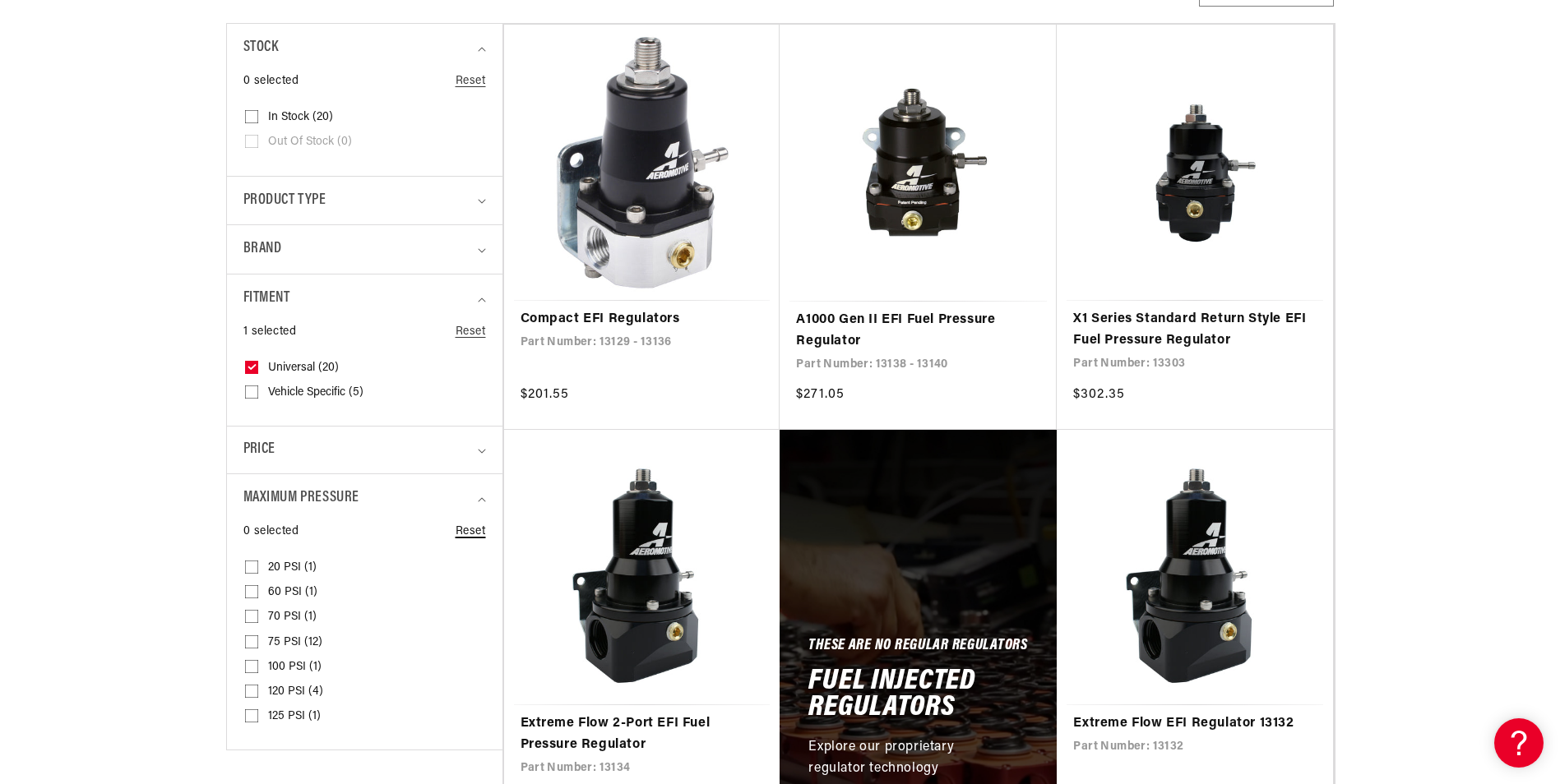
click at [472, 536] on link "Reset" at bounding box center [471, 531] width 30 height 18
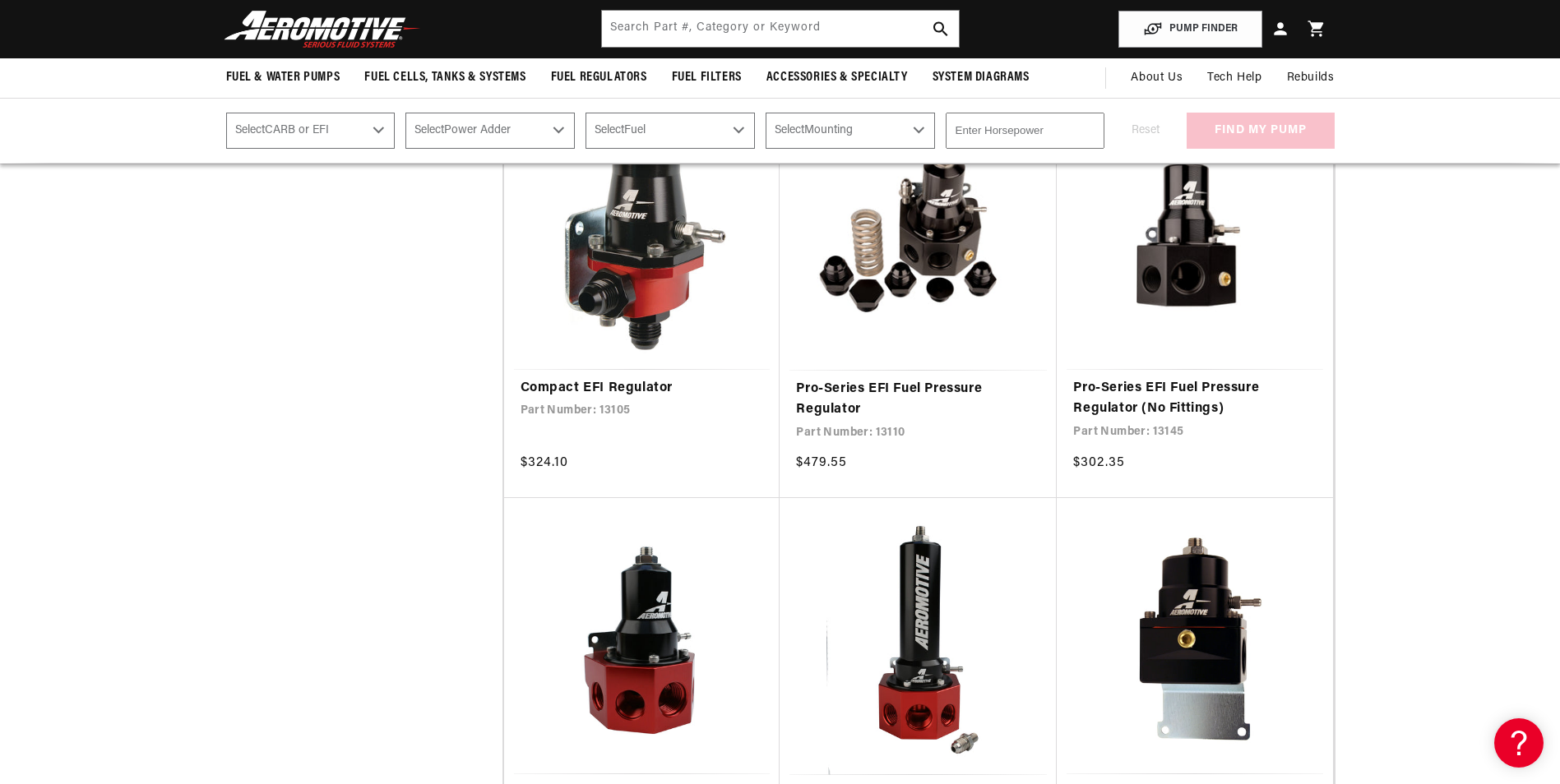
scroll to position [2383, 0]
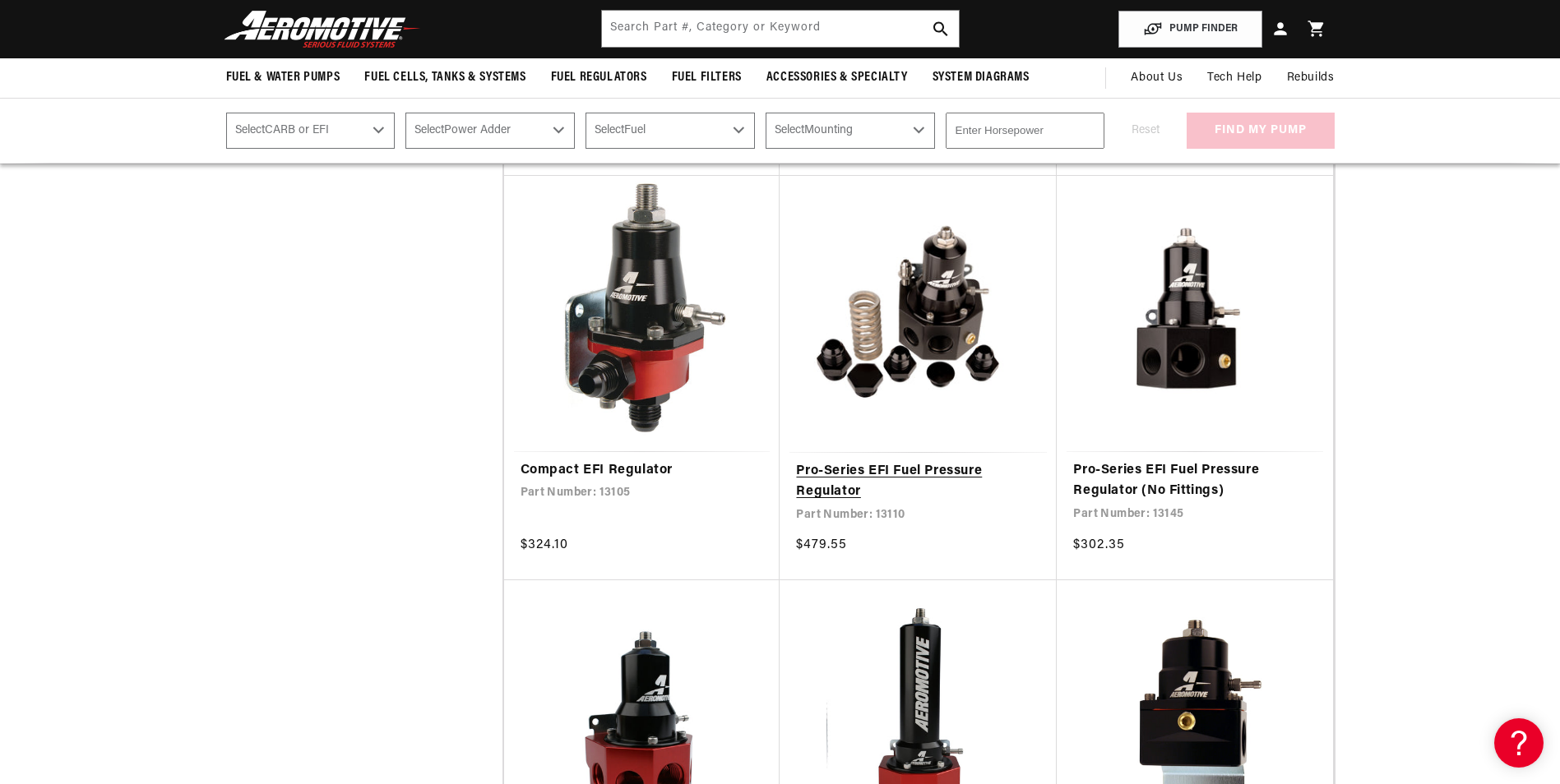
click at [902, 468] on link "Pro-Series EFI Fuel Pressure Regulator" at bounding box center [918, 482] width 244 height 42
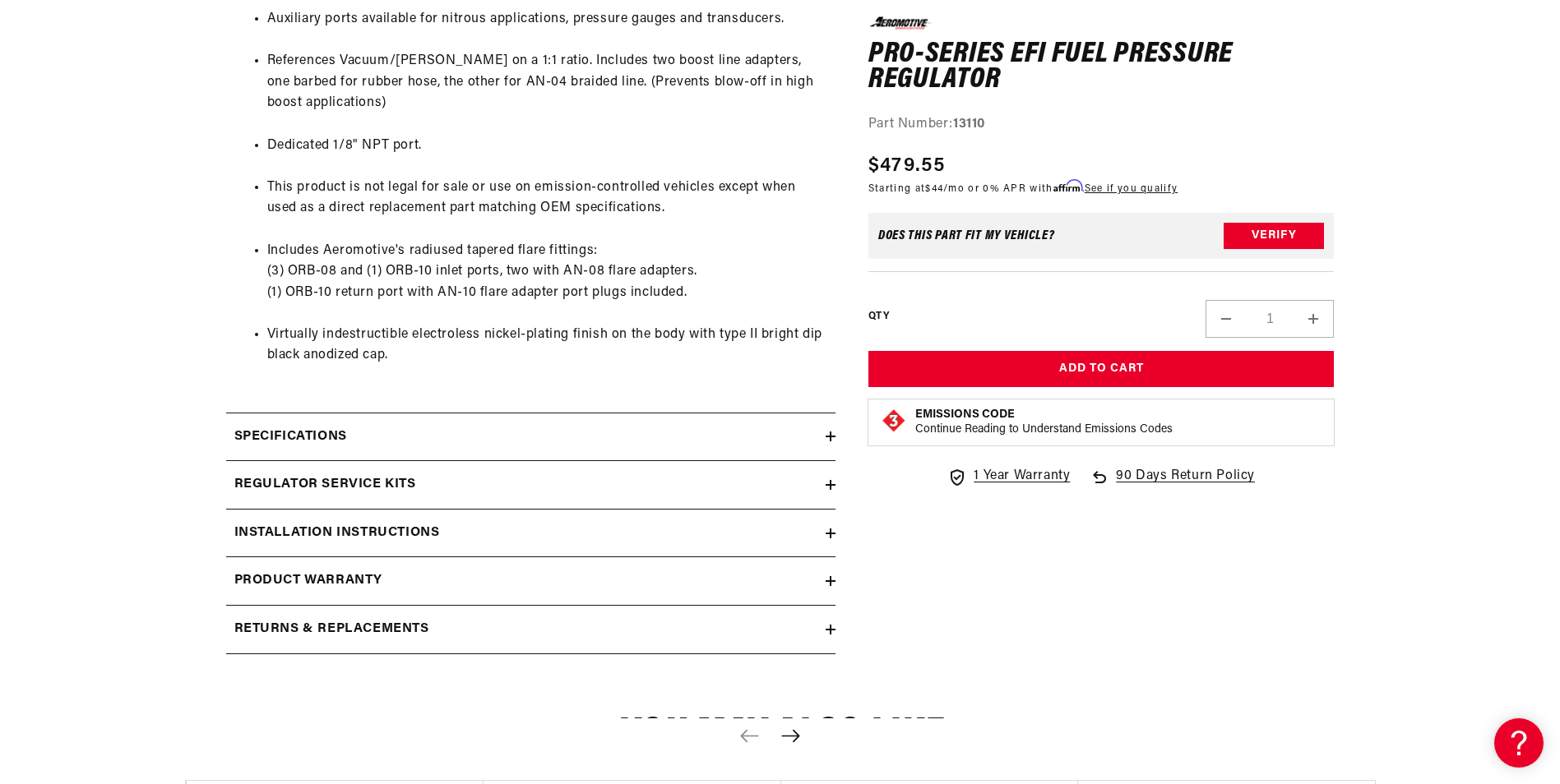
scroll to position [1233, 0]
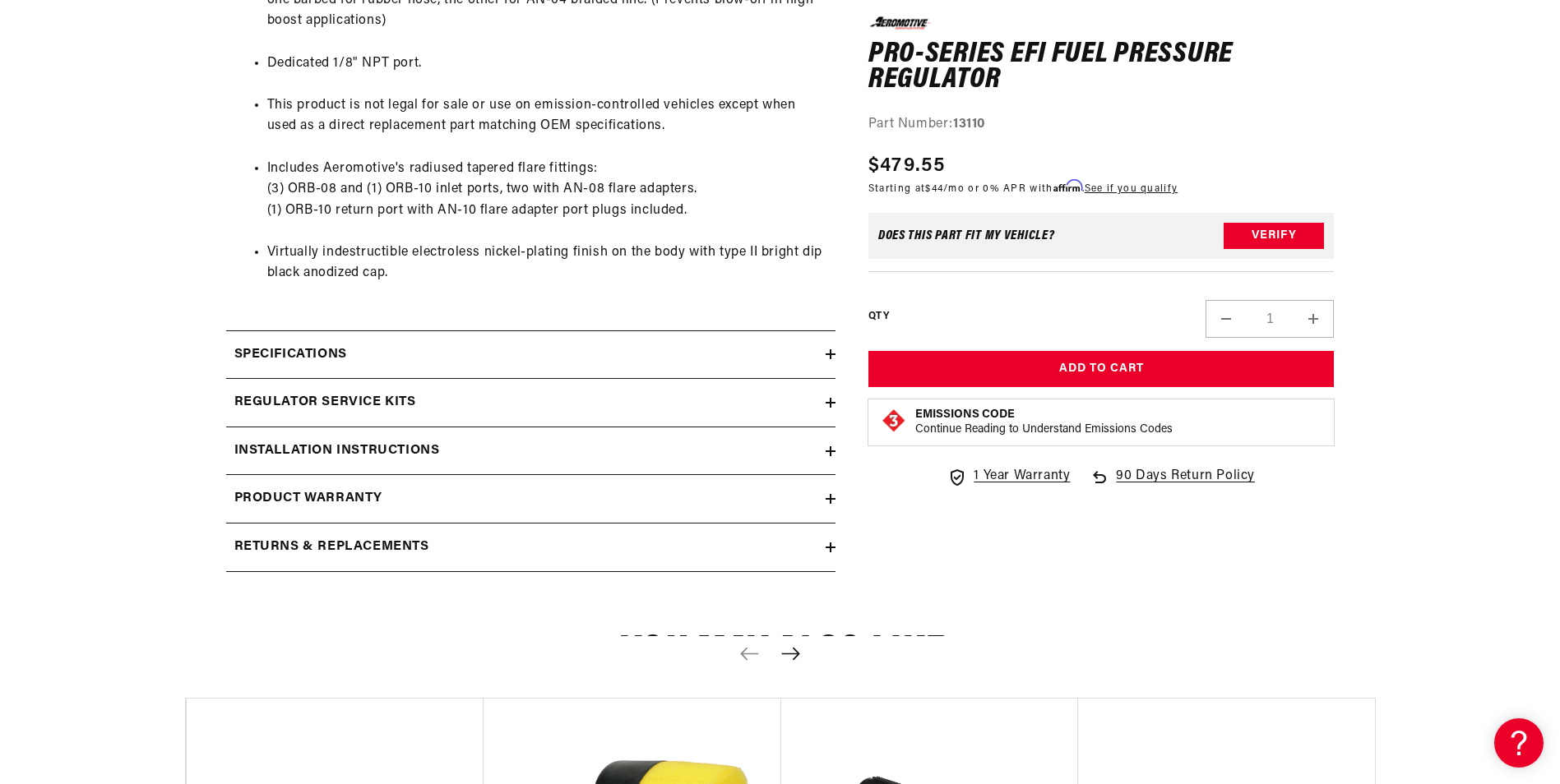
click at [303, 353] on h2 "Specifications" at bounding box center [290, 355] width 112 height 21
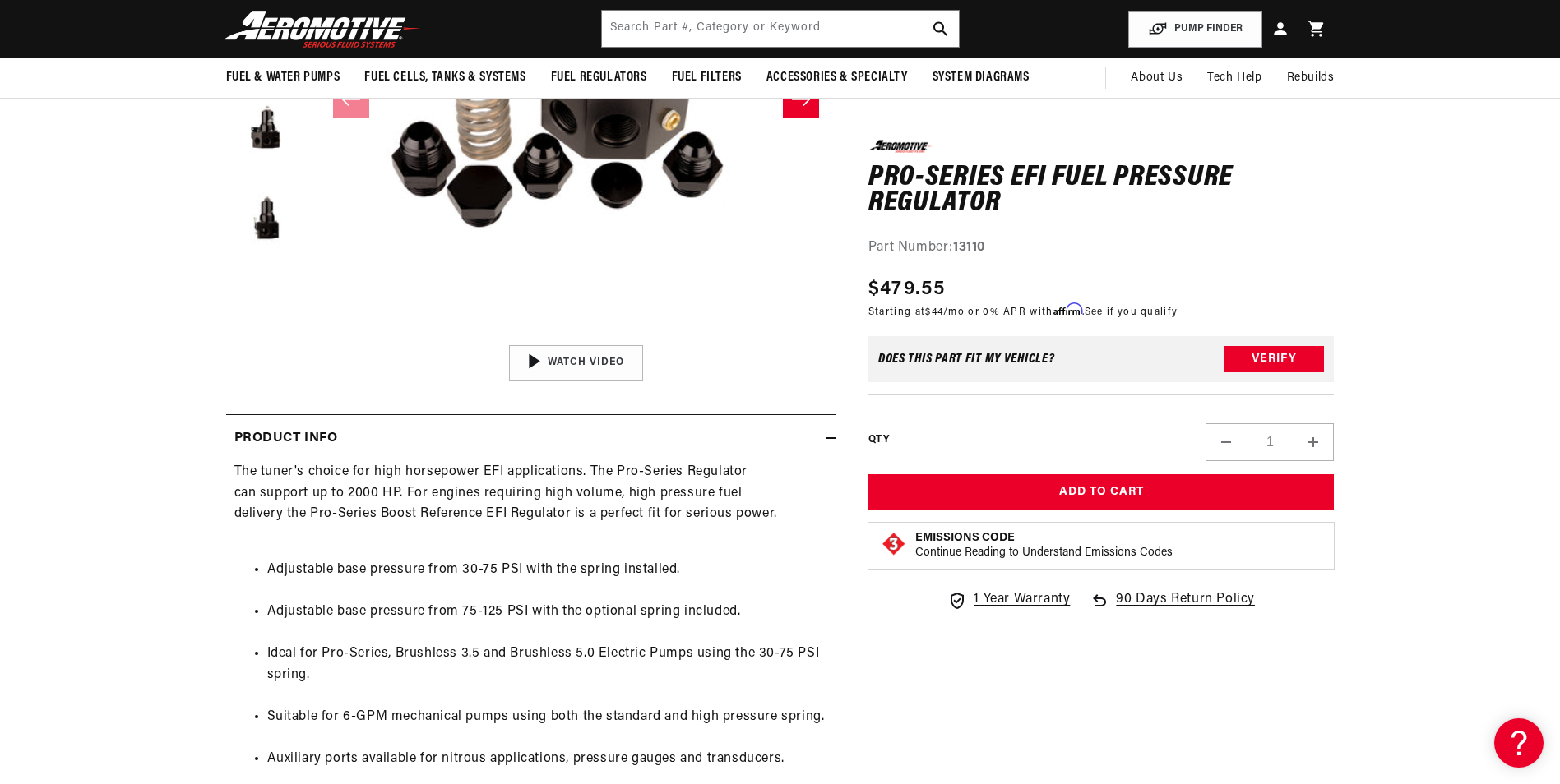
scroll to position [0, 0]
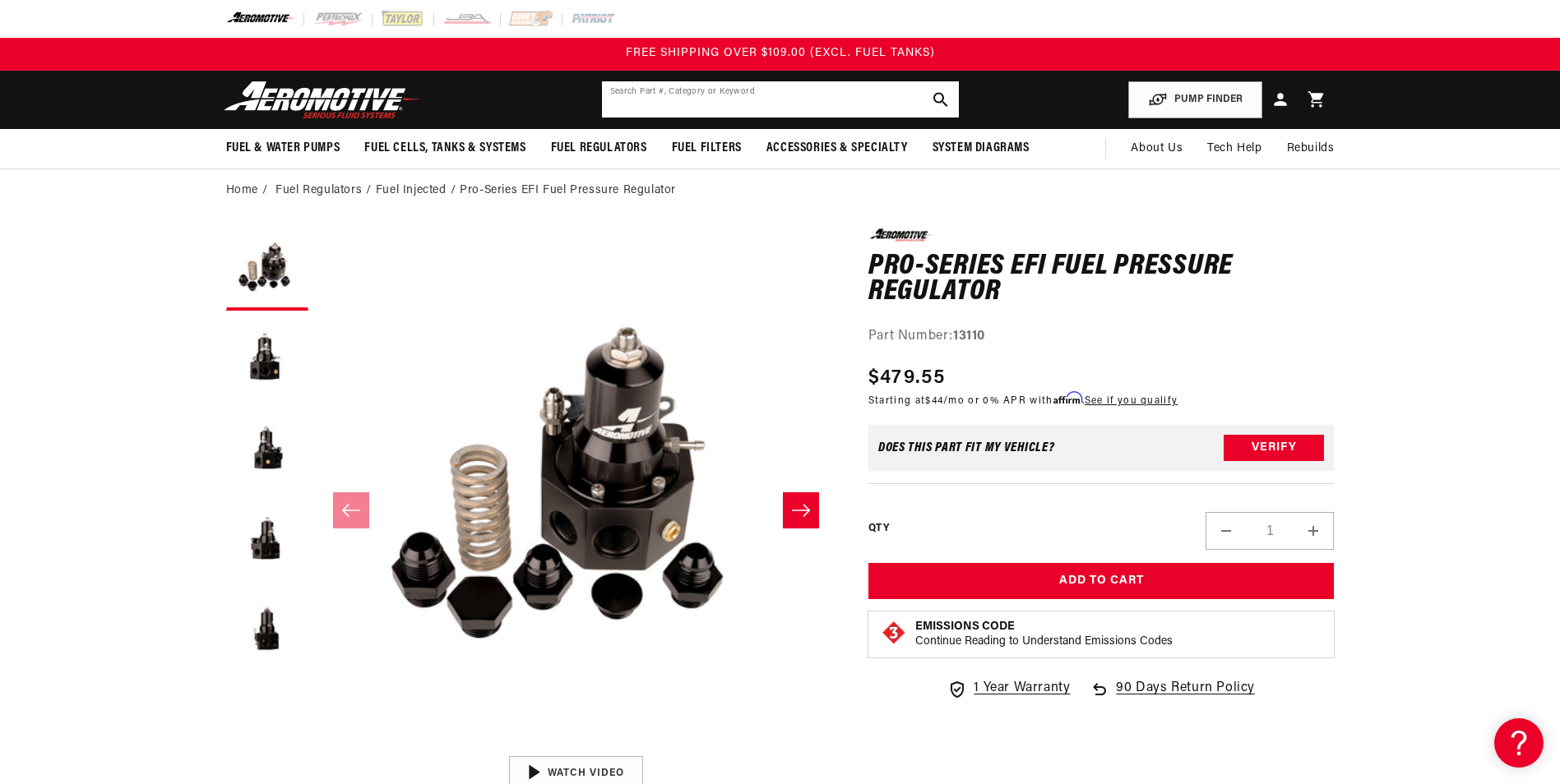
click at [736, 96] on input "text" at bounding box center [780, 99] width 357 height 36
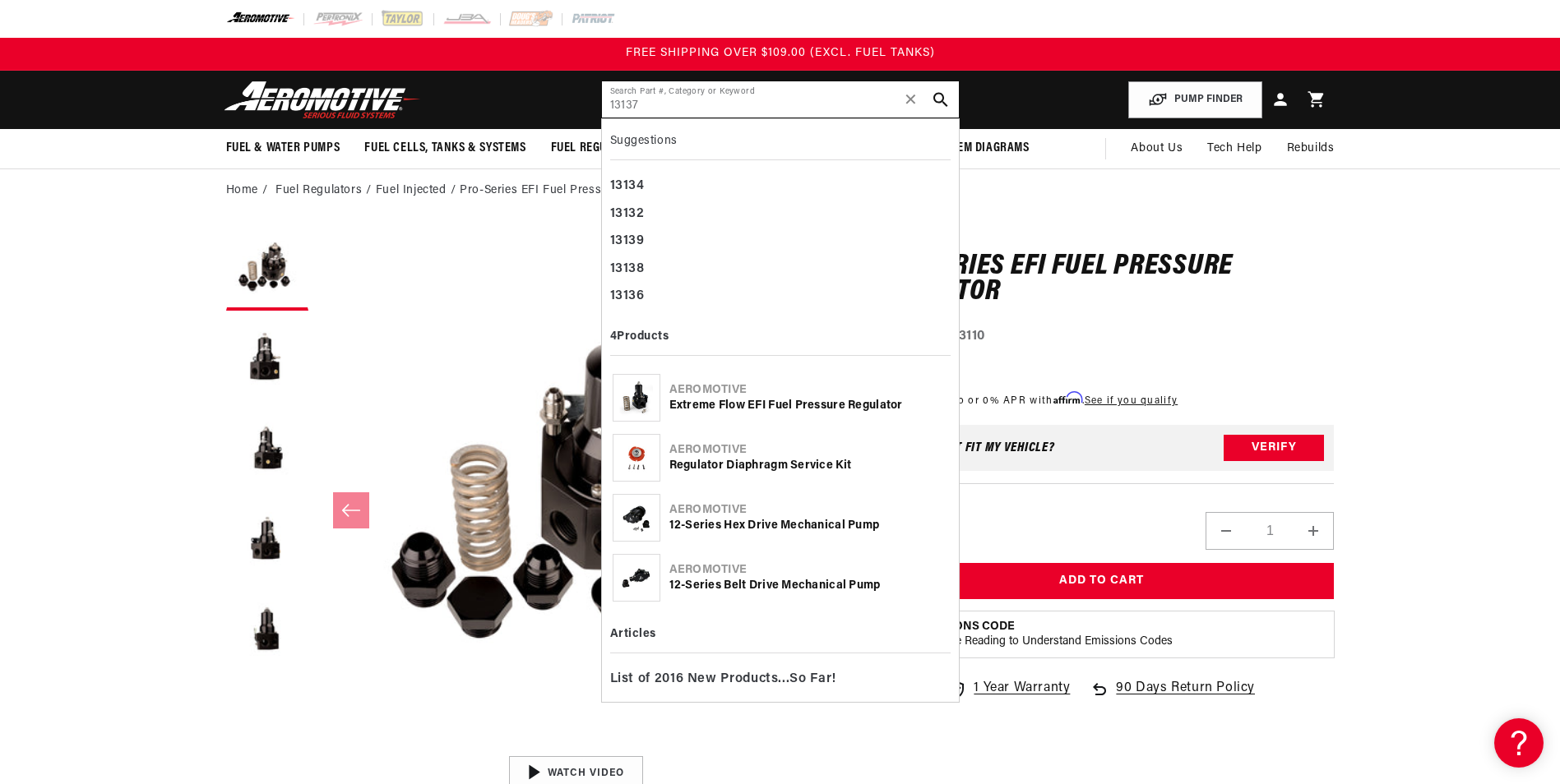
type input "13137"
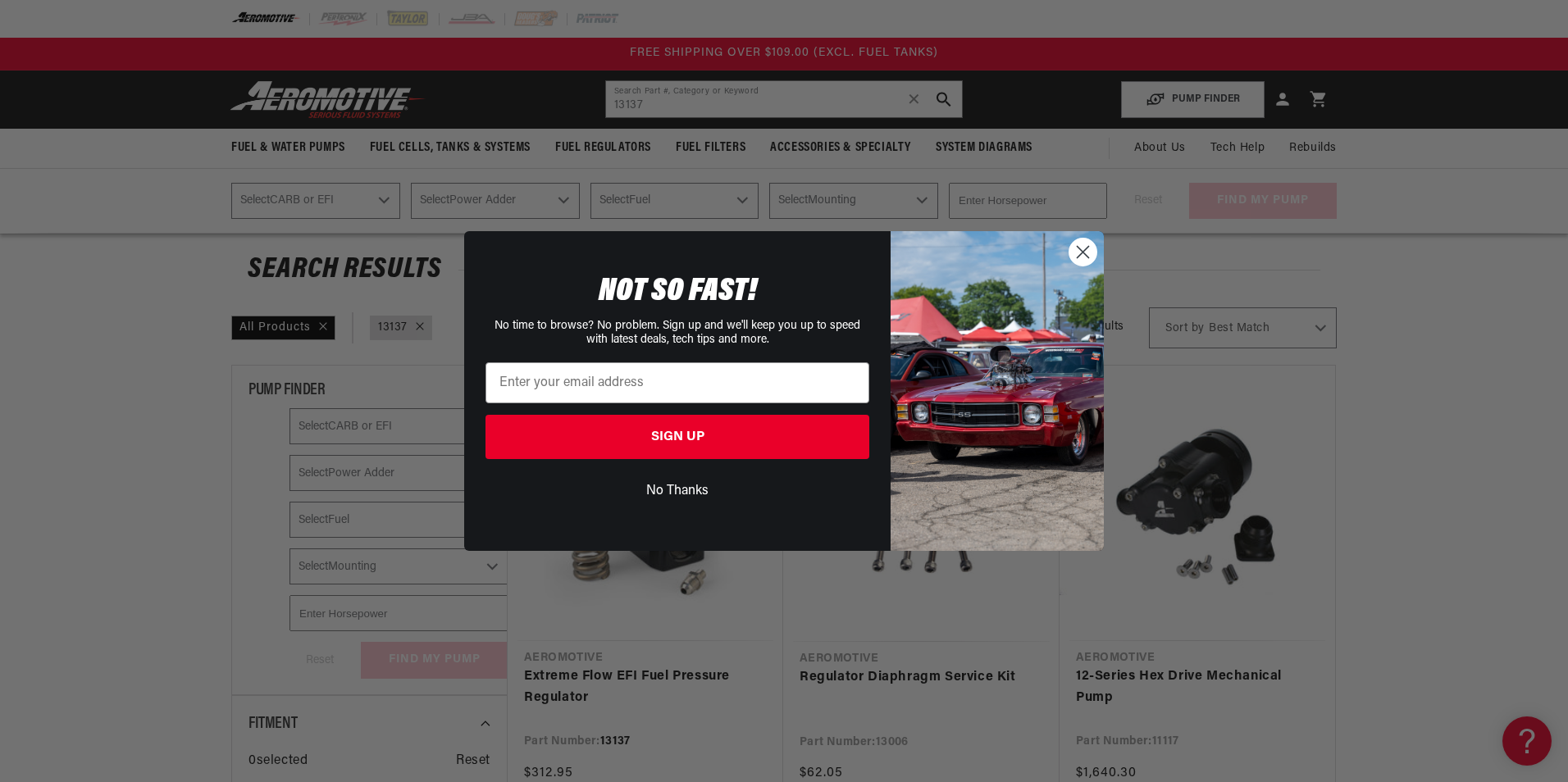
click at [1091, 252] on circle "Close dialog" at bounding box center [1083, 252] width 27 height 27
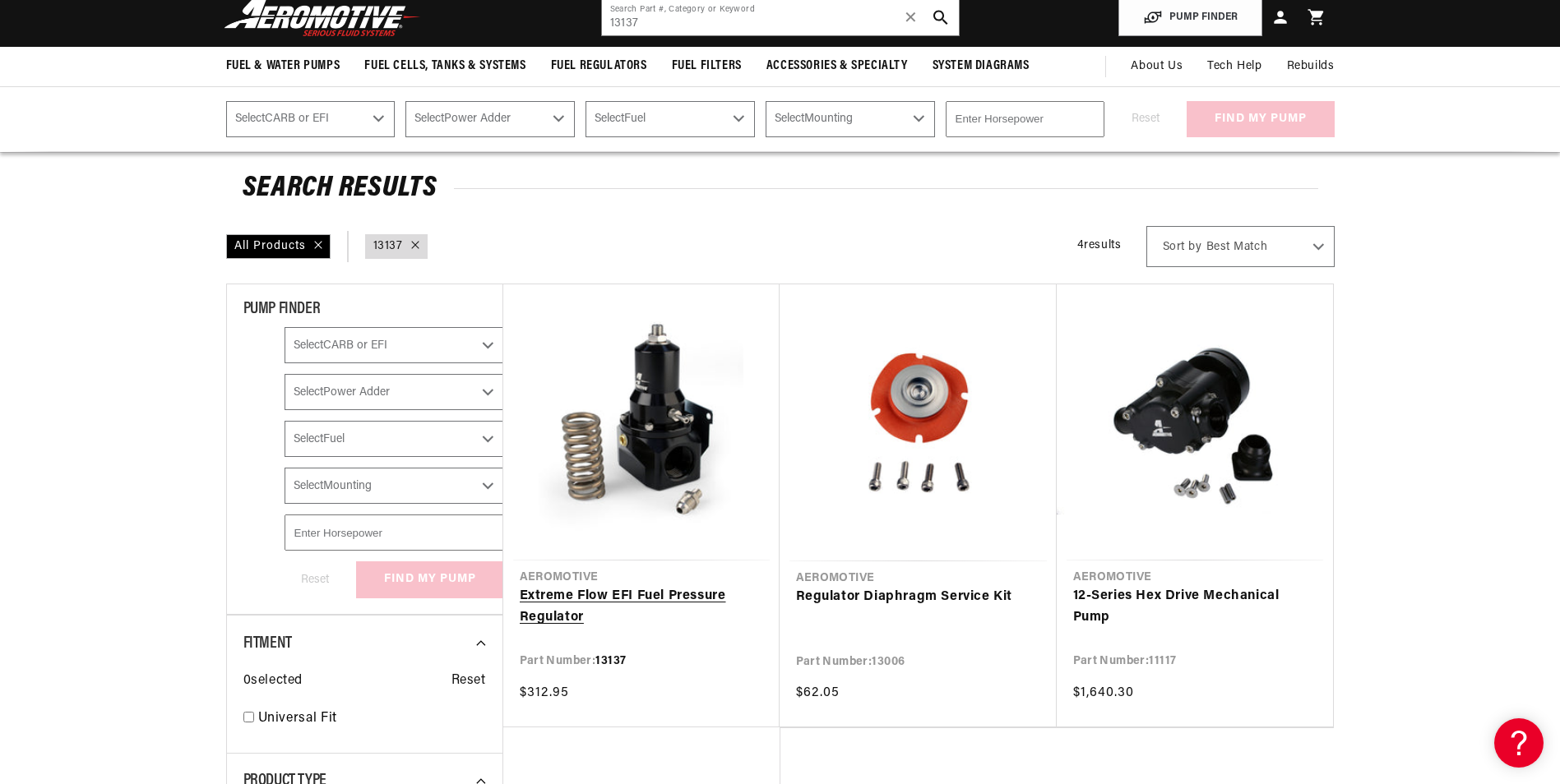
scroll to position [165, 0]
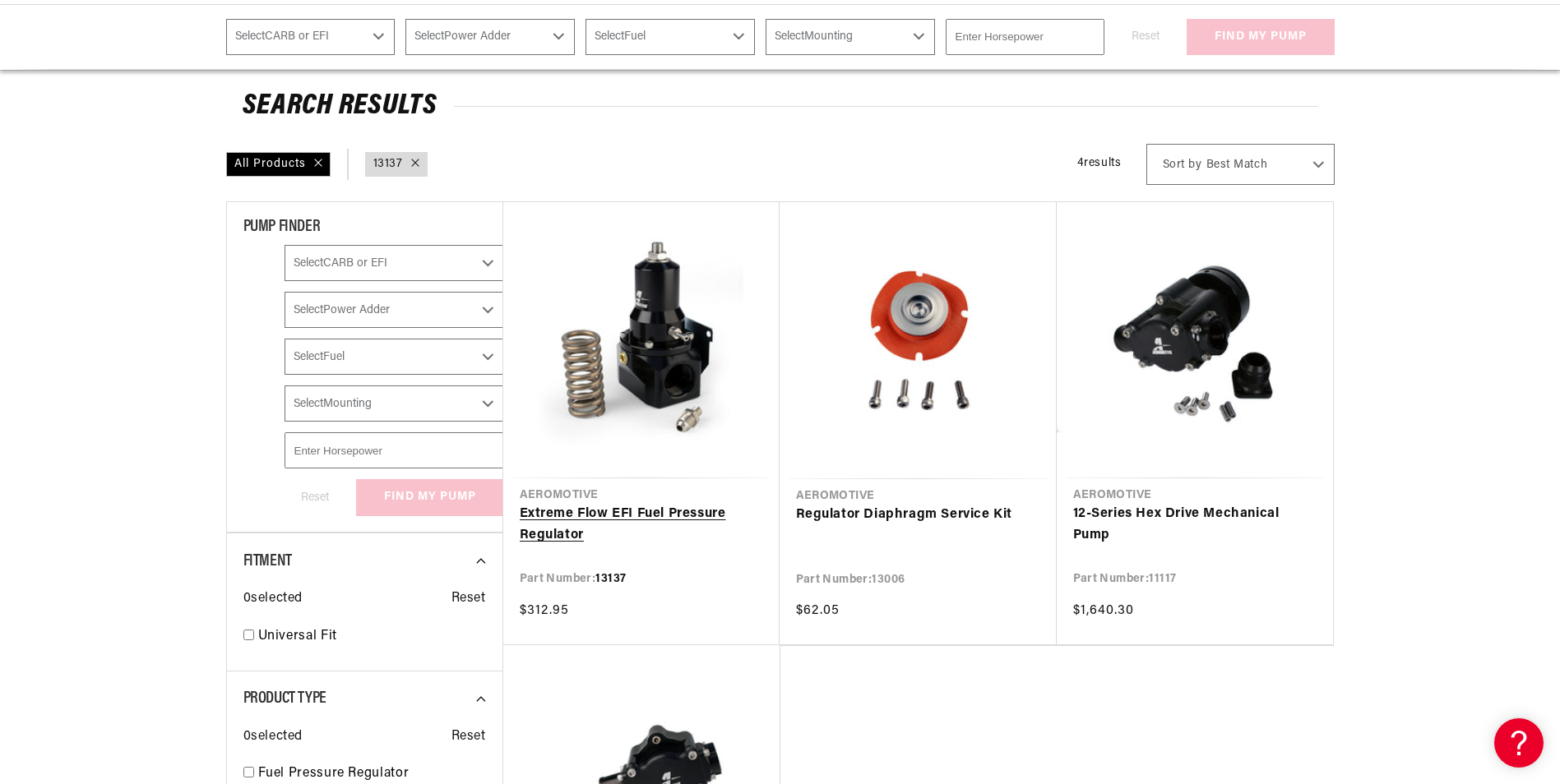
click at [625, 519] on link "Extreme Flow EFI Fuel Pressure Regulator" at bounding box center [641, 525] width 243 height 42
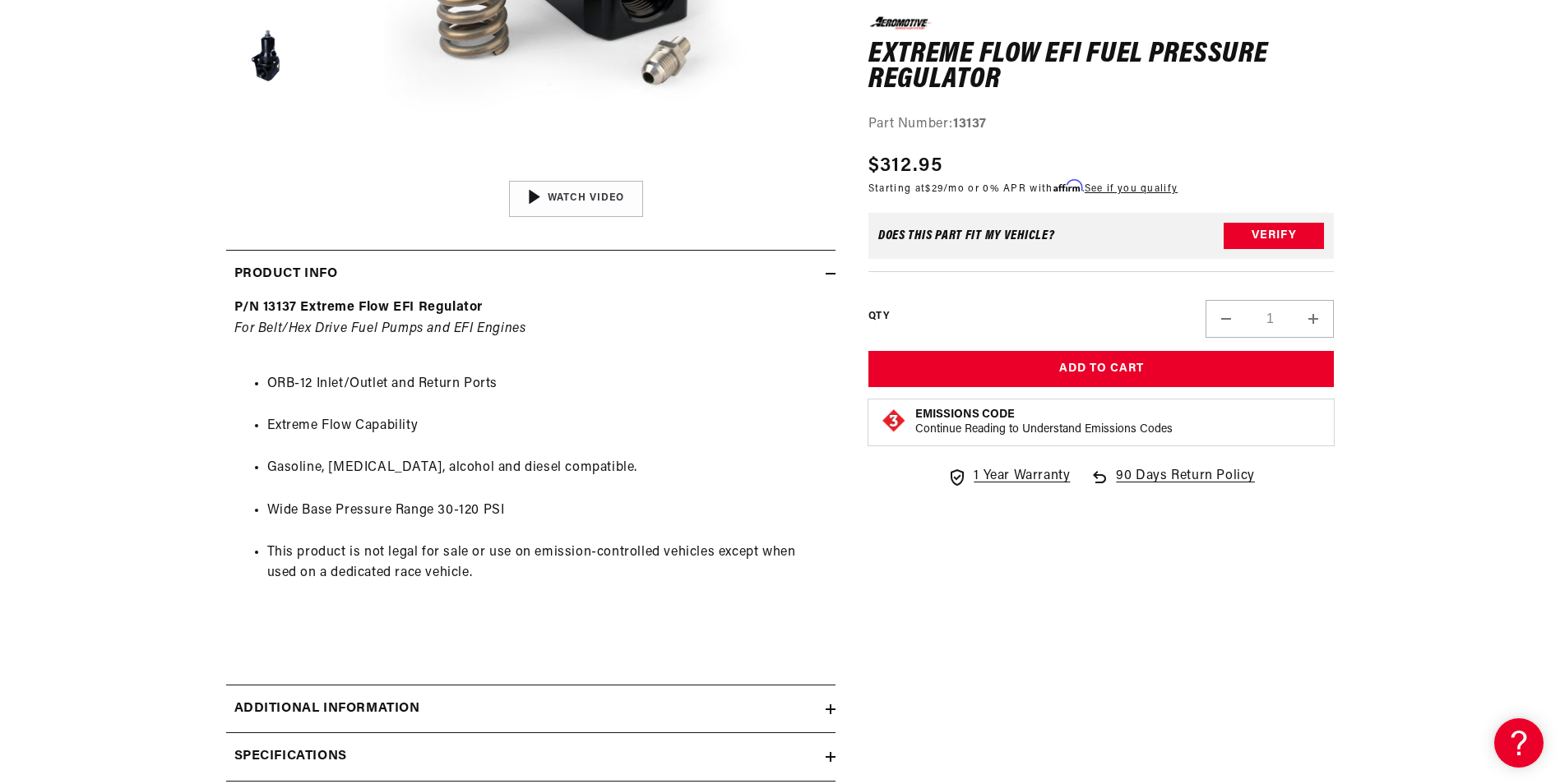
scroll to position [904, 0]
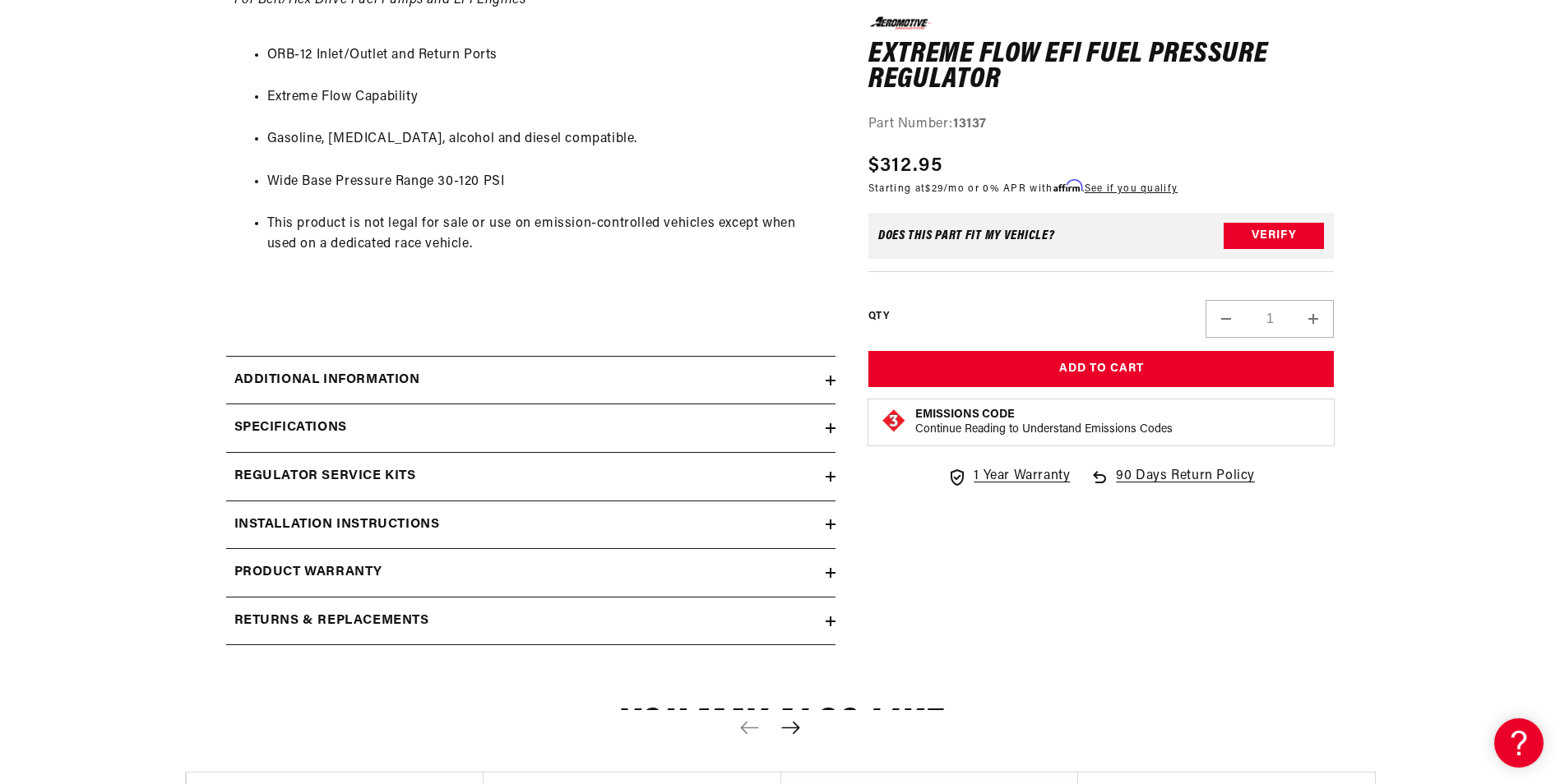
click at [357, 381] on h2 "Additional information" at bounding box center [327, 380] width 186 height 21
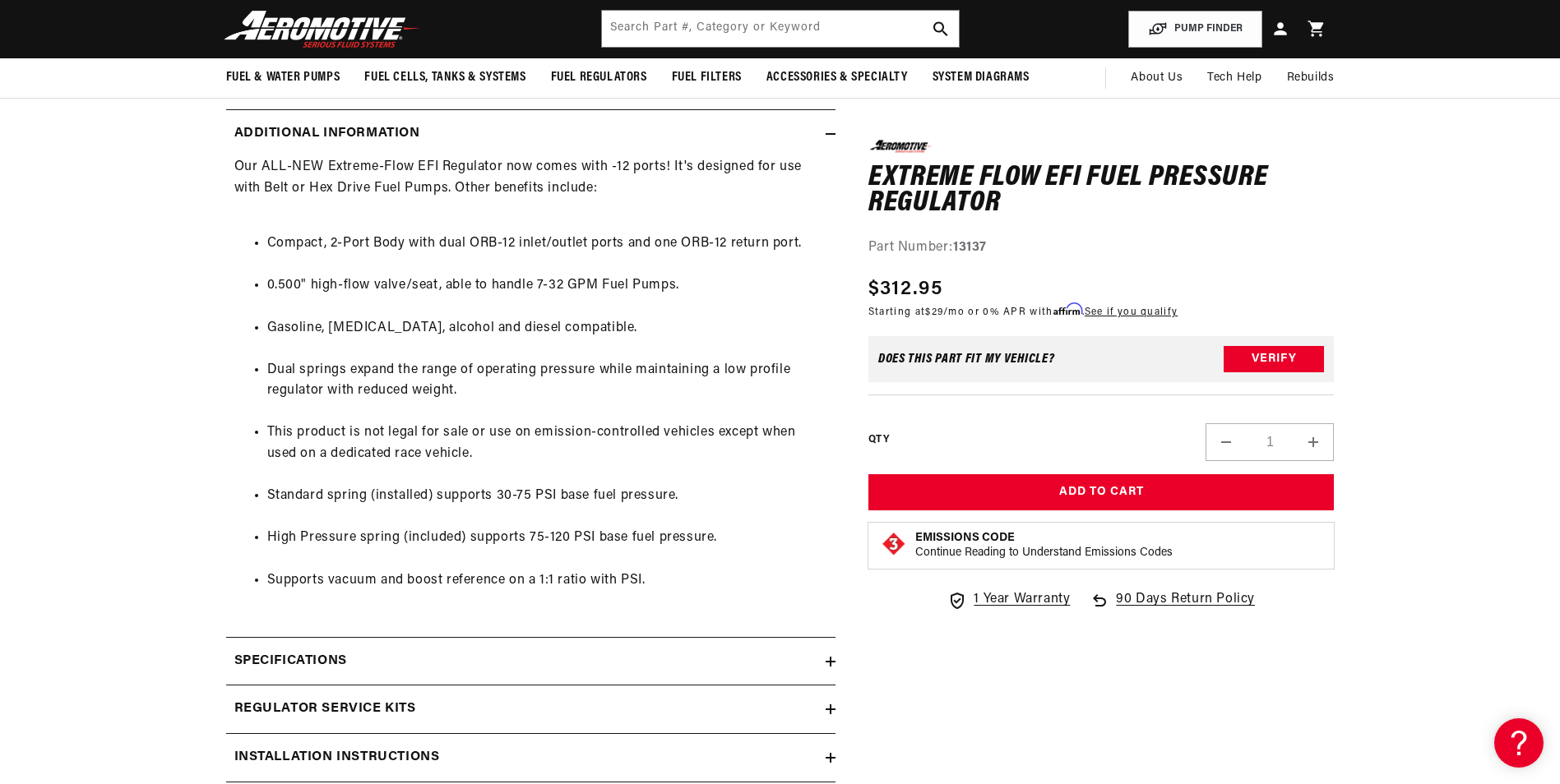
scroll to position [1069, 0]
